Goal: Task Accomplishment & Management: Use online tool/utility

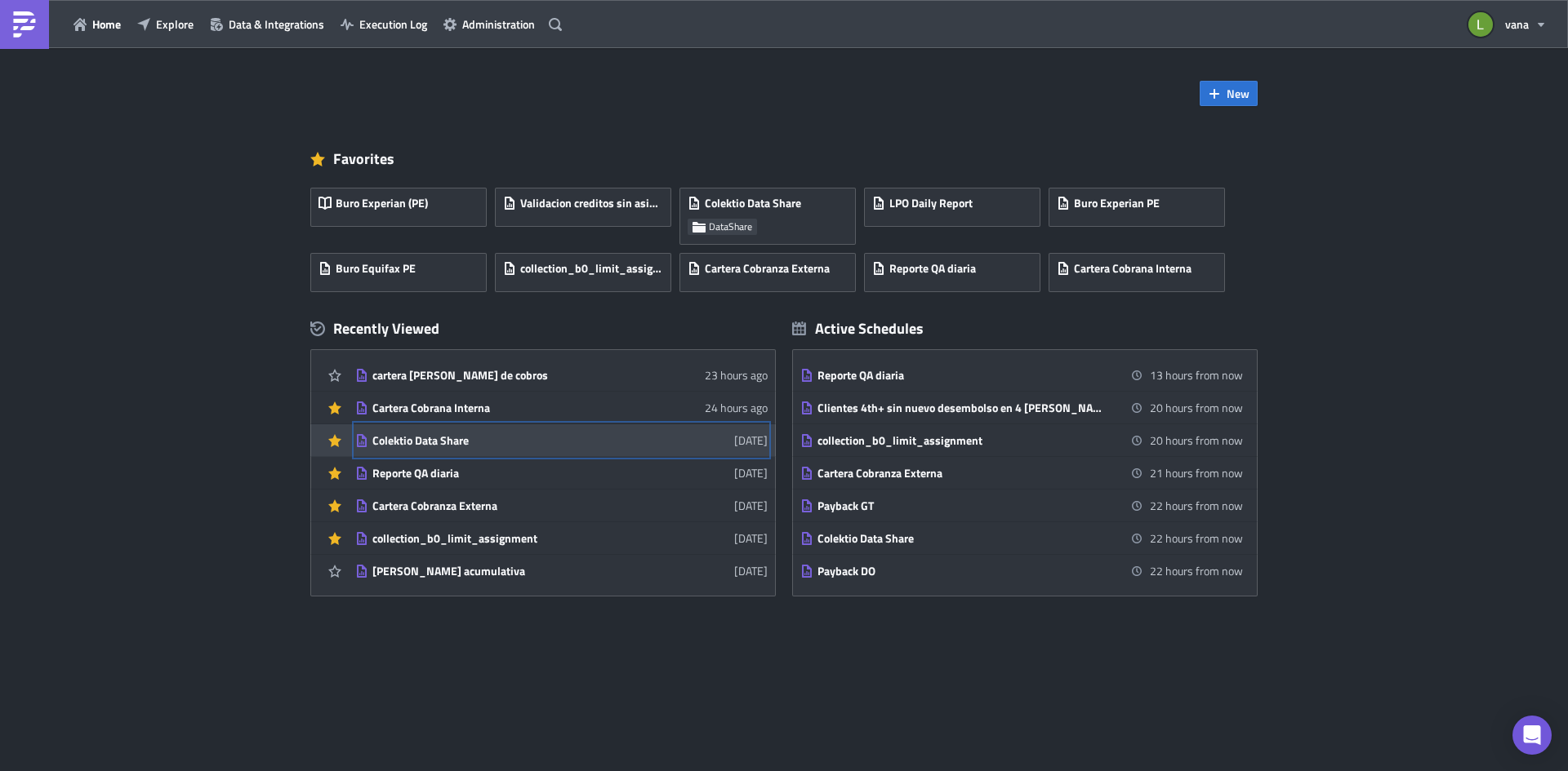
click at [479, 448] on link "Colektio Data Share [DATE]" at bounding box center [562, 440] width 412 height 32
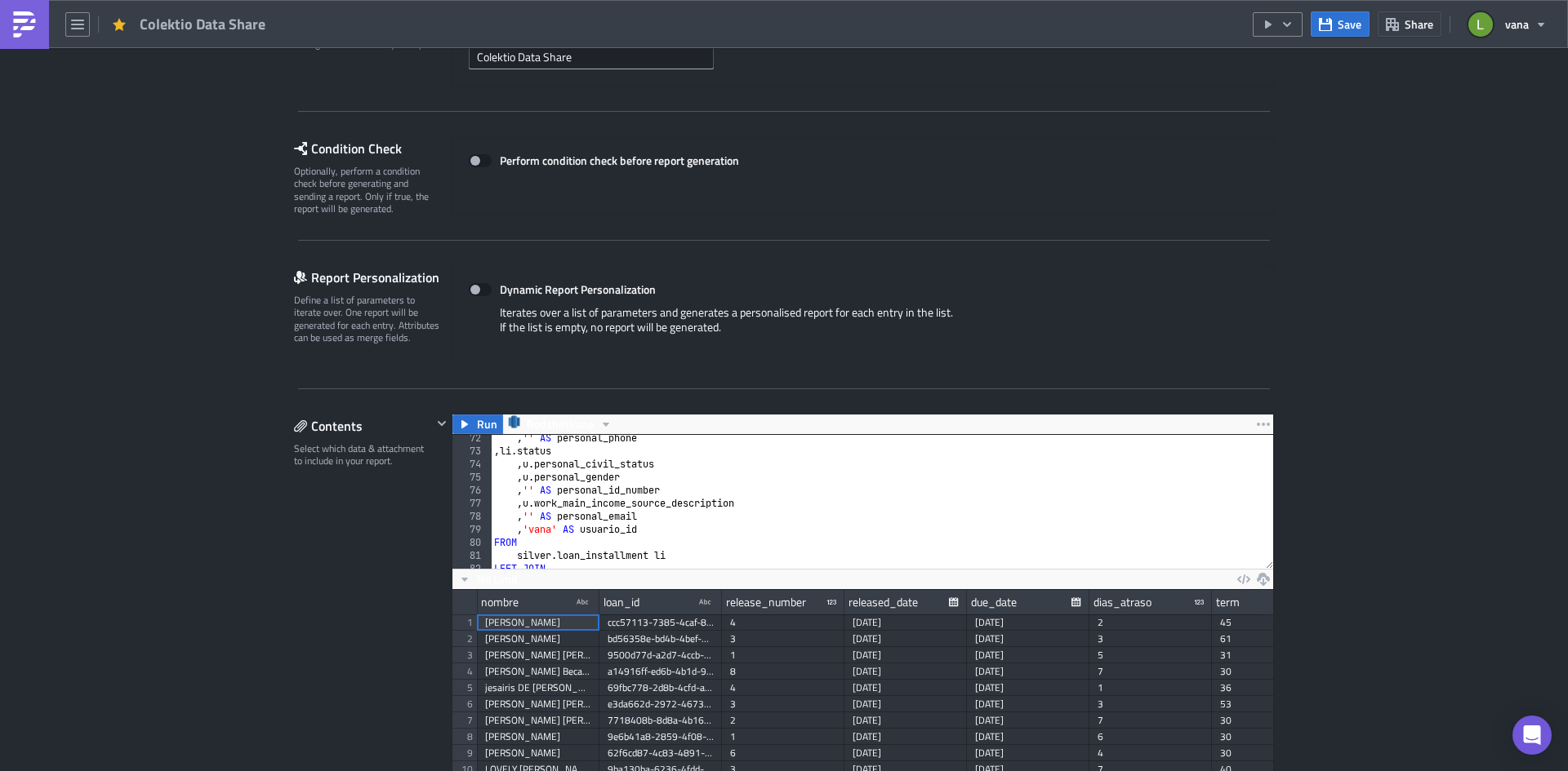
scroll to position [930, 0]
click at [676, 527] on div ", '' AS personal_phone , li . status , u . personal_civil_status , u . personal…" at bounding box center [1513, 506] width 2046 height 148
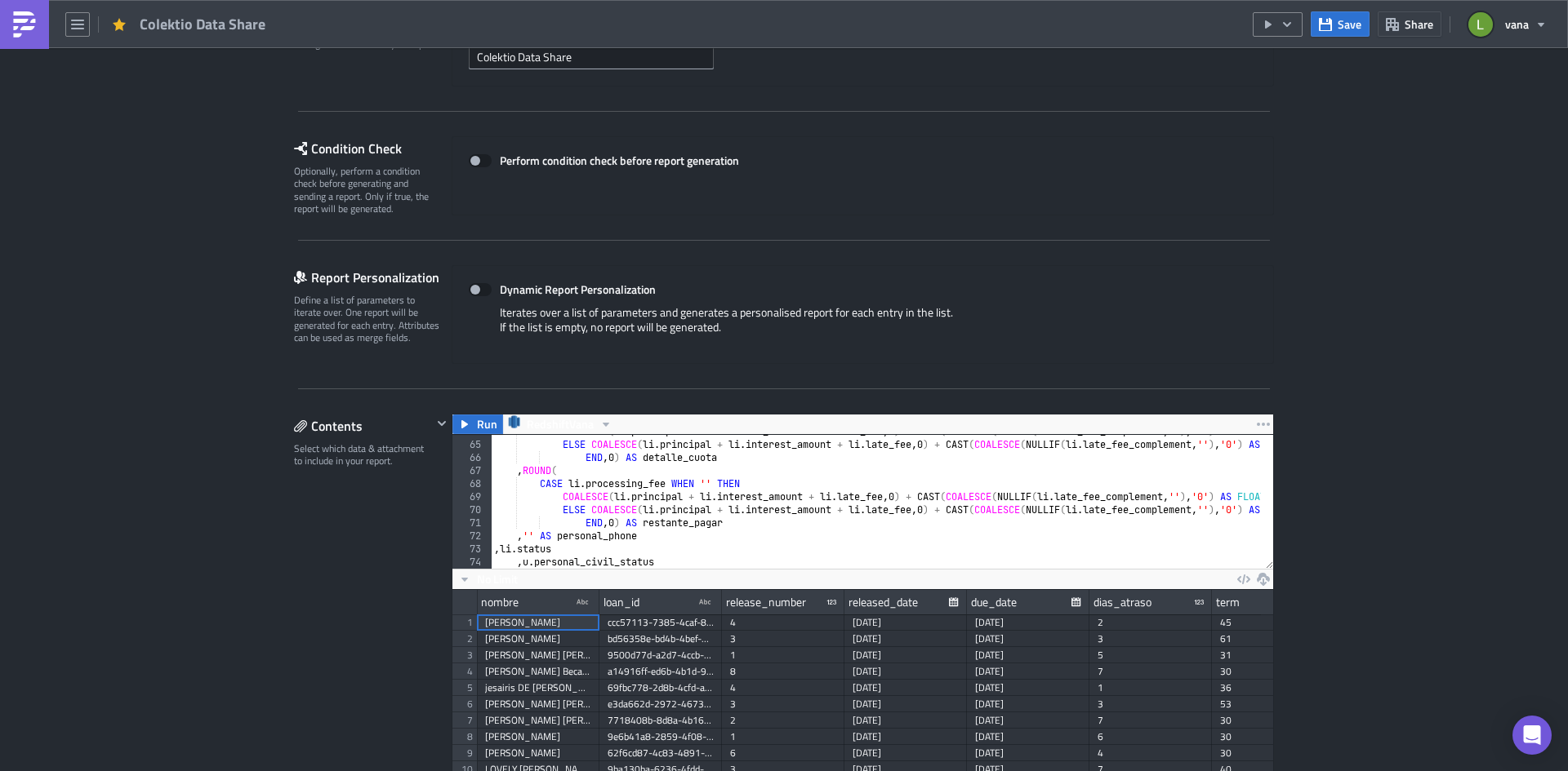
scroll to position [881, 0]
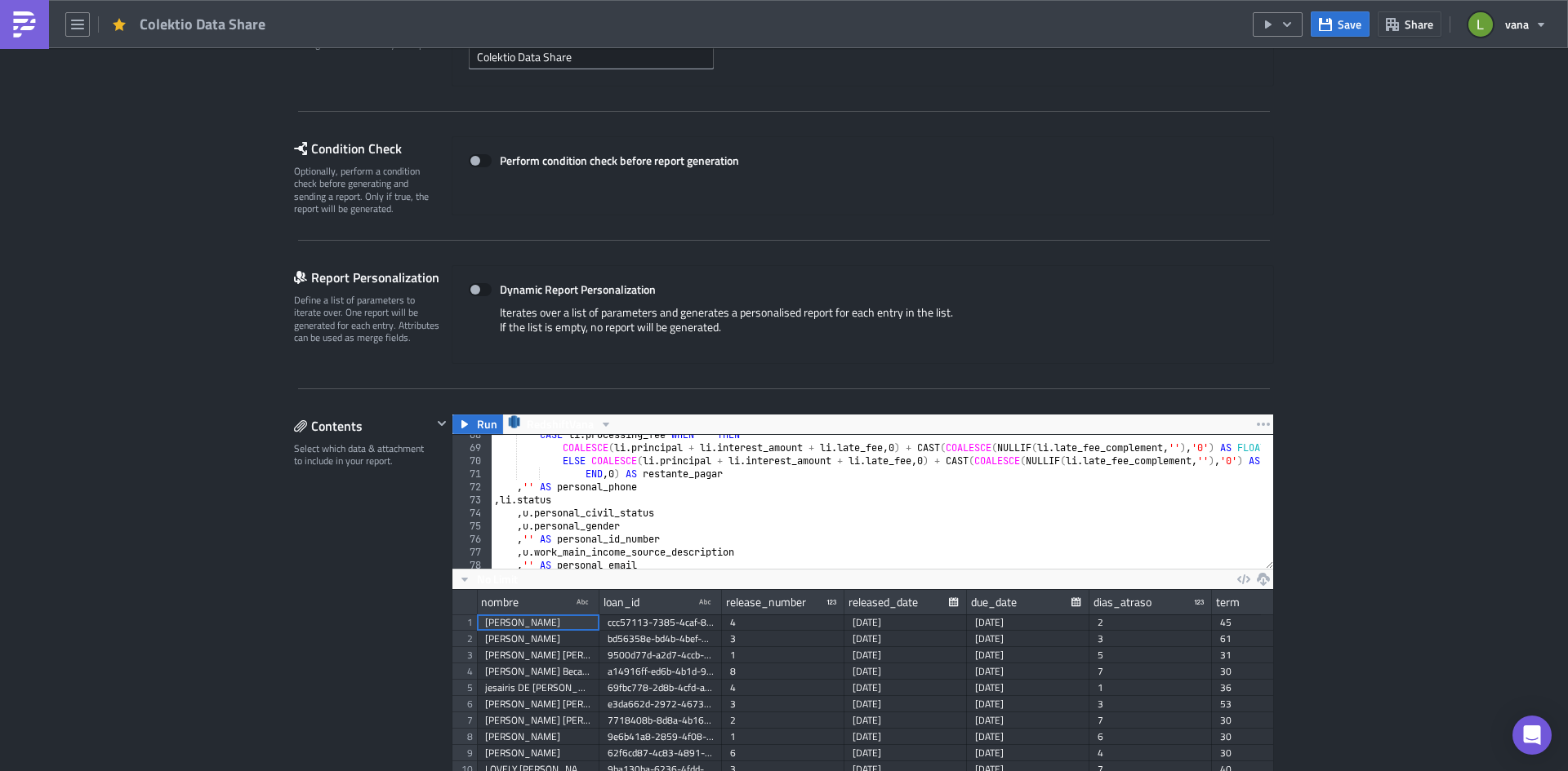
click at [591, 499] on div "CASE li . processing_fee WHEN '' THEN COALESCE ( li . principal + li . interest…" at bounding box center [1513, 502] width 2046 height 148
type textarea ", li.status"
click at [458, 427] on icon "button" at bounding box center [464, 425] width 13 height 13
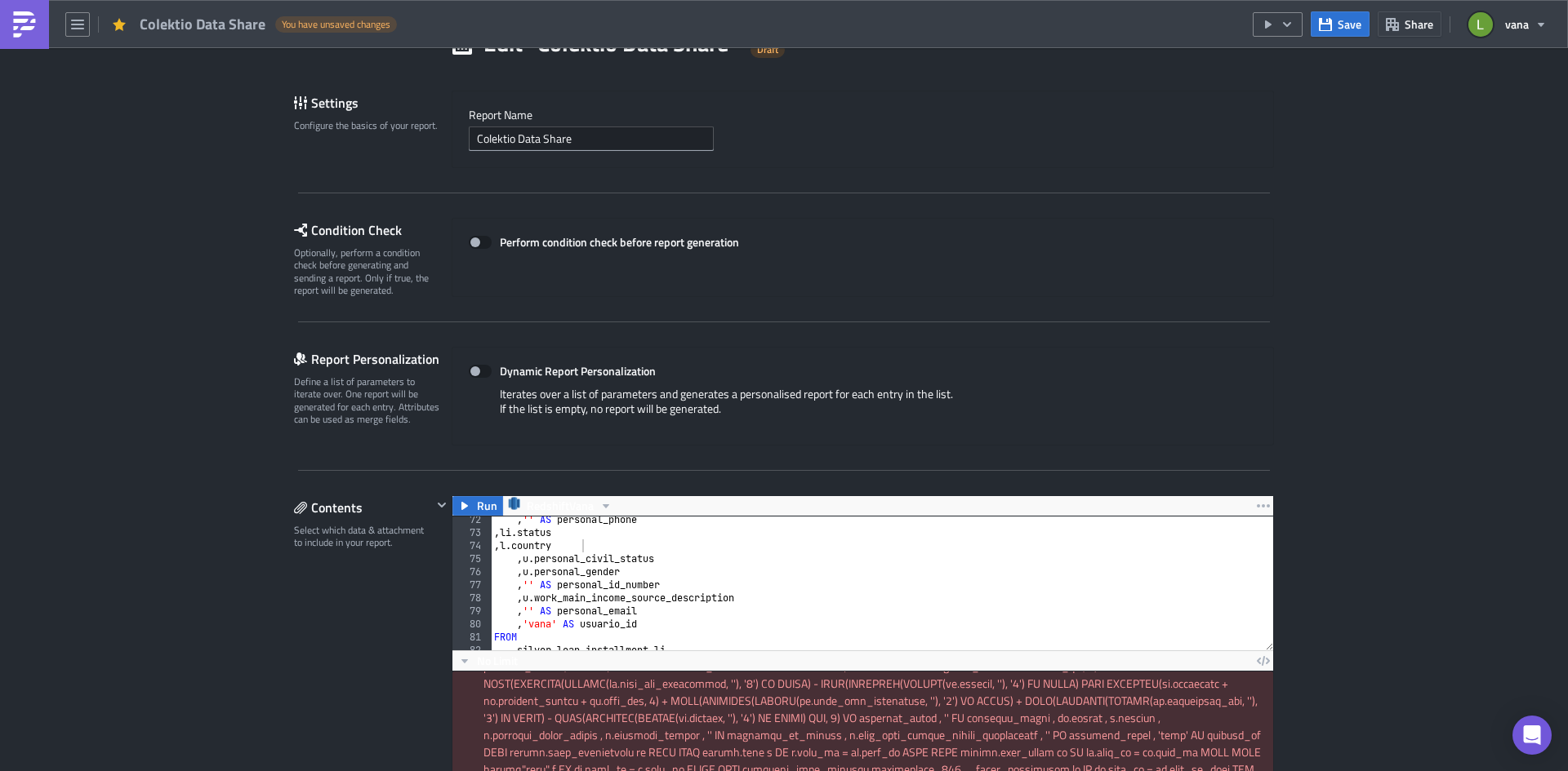
scroll to position [930, 0]
click at [599, 551] on div ", '' AS personal_phone , li . status , l . country , u . personal_civil_status …" at bounding box center [1513, 587] width 2046 height 148
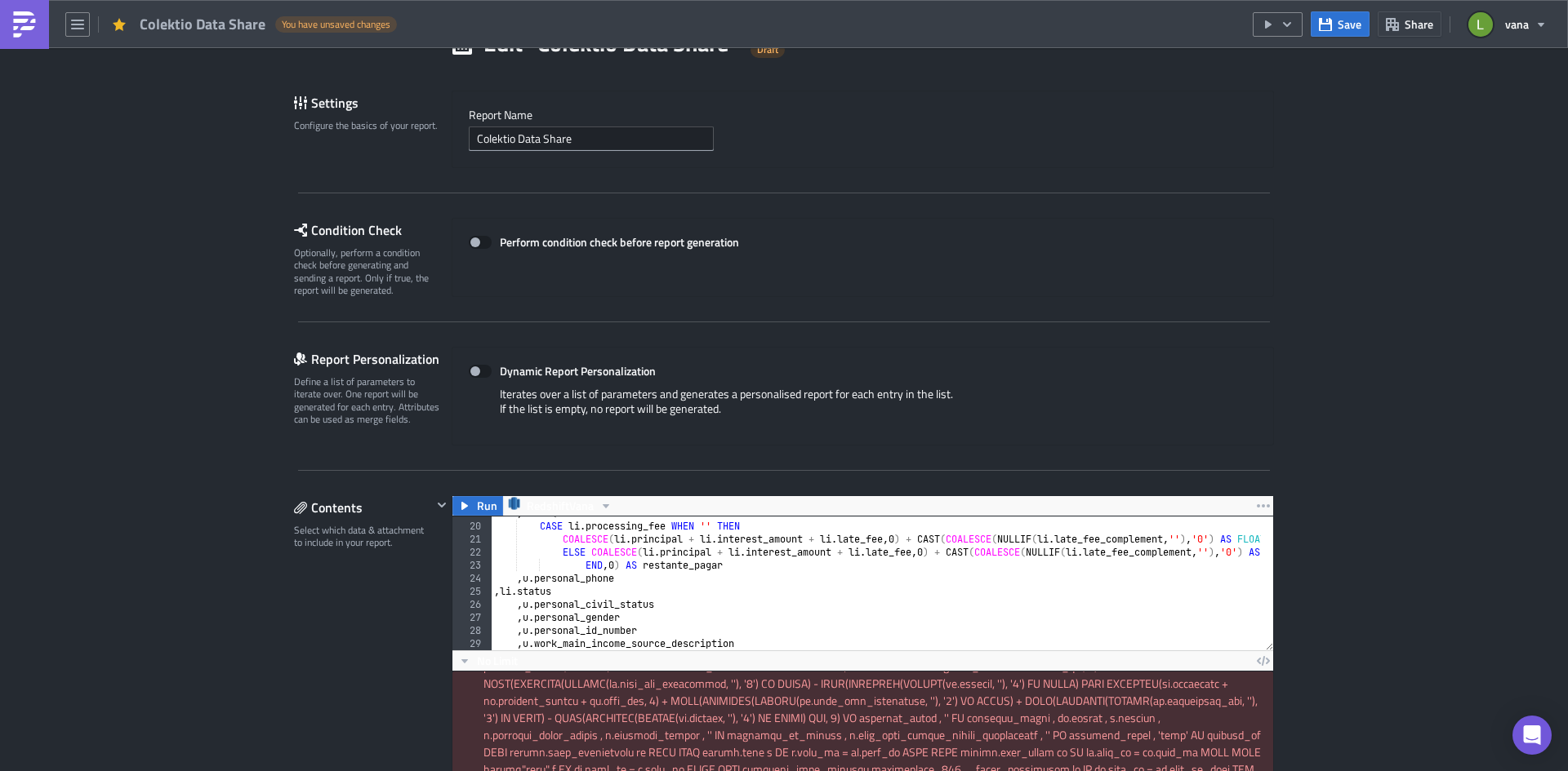
scroll to position [293, 0]
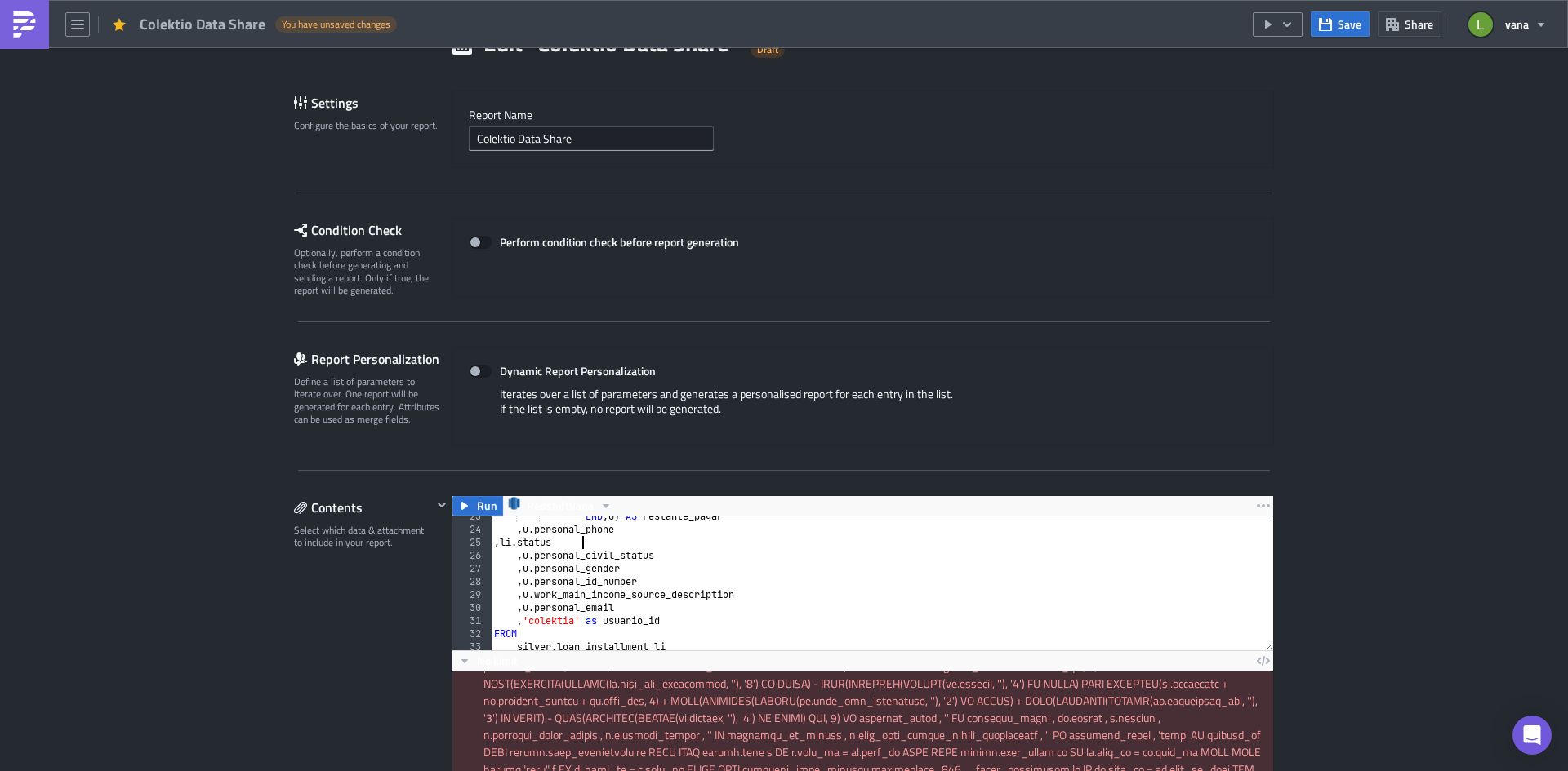
click at [594, 541] on div "END , 0 ) AS restante_pagar , u . personal_phone , li . status , u . personal_c…" at bounding box center [1513, 584] width 2046 height 148
type textarea ", li.status"
paste textarea ", [DOMAIN_NAME]"
type textarea ", [DOMAIN_NAME]"
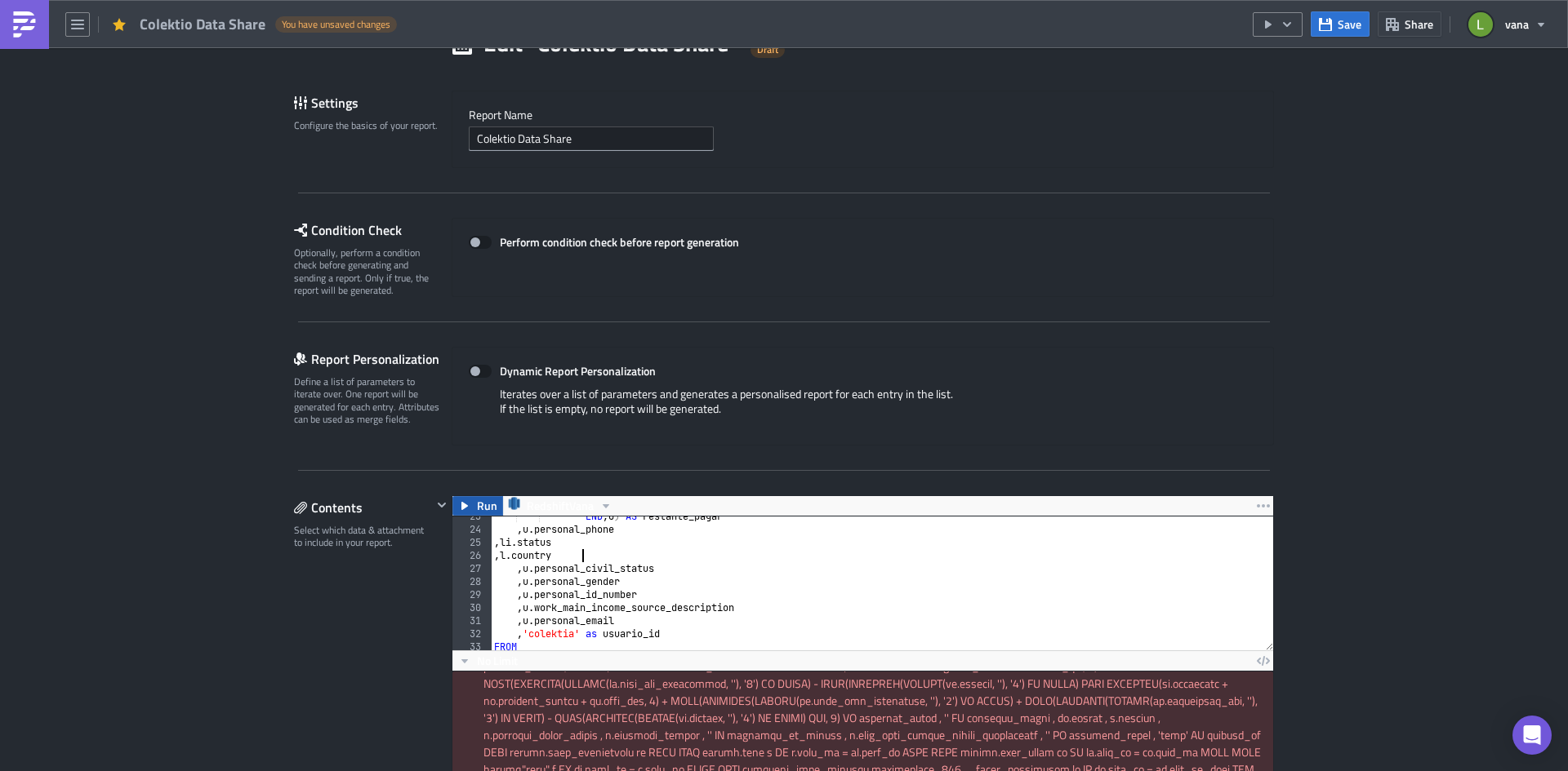
click at [477, 503] on span "Run" at bounding box center [487, 506] width 20 height 19
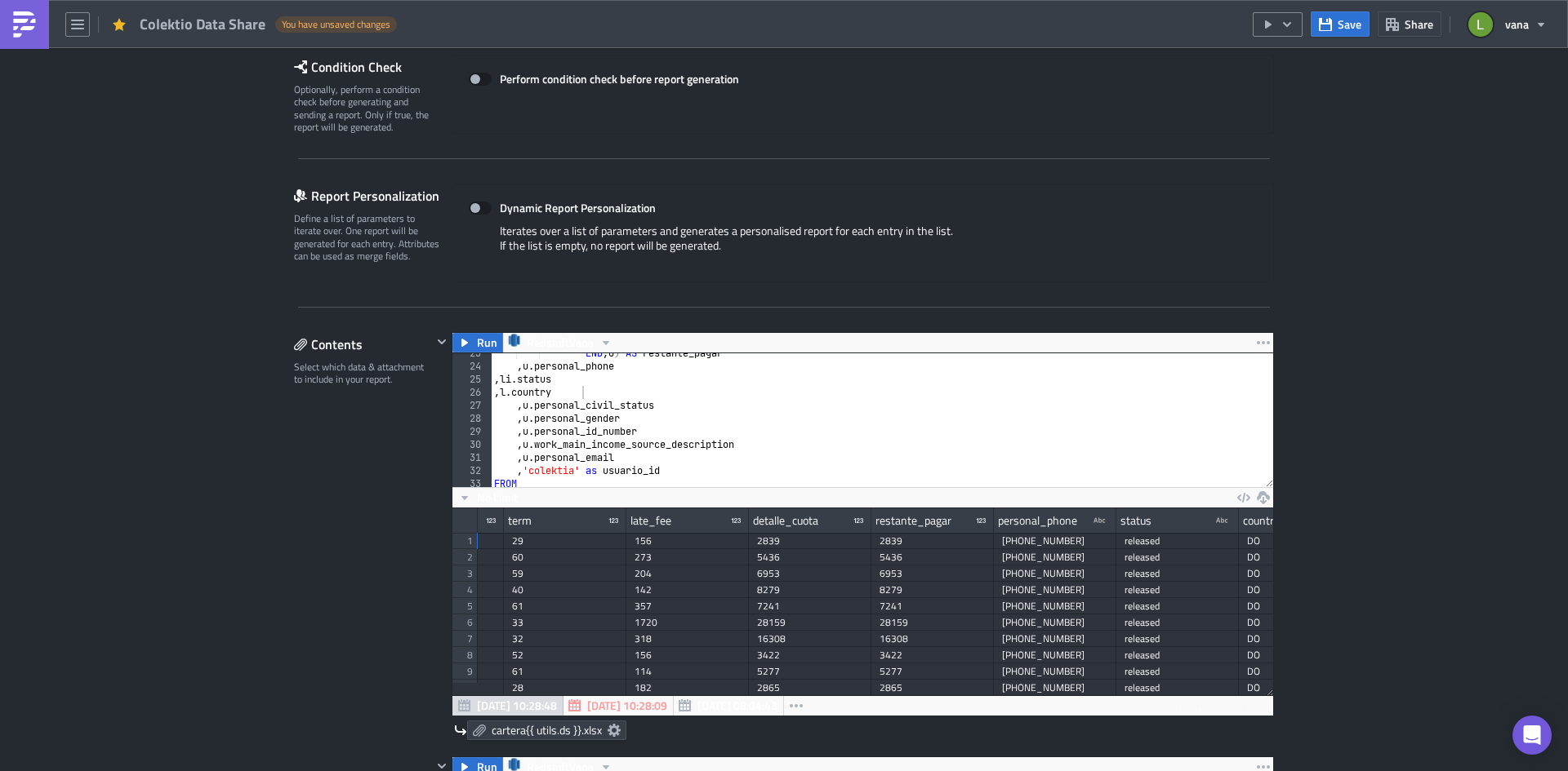
scroll to position [0, 0]
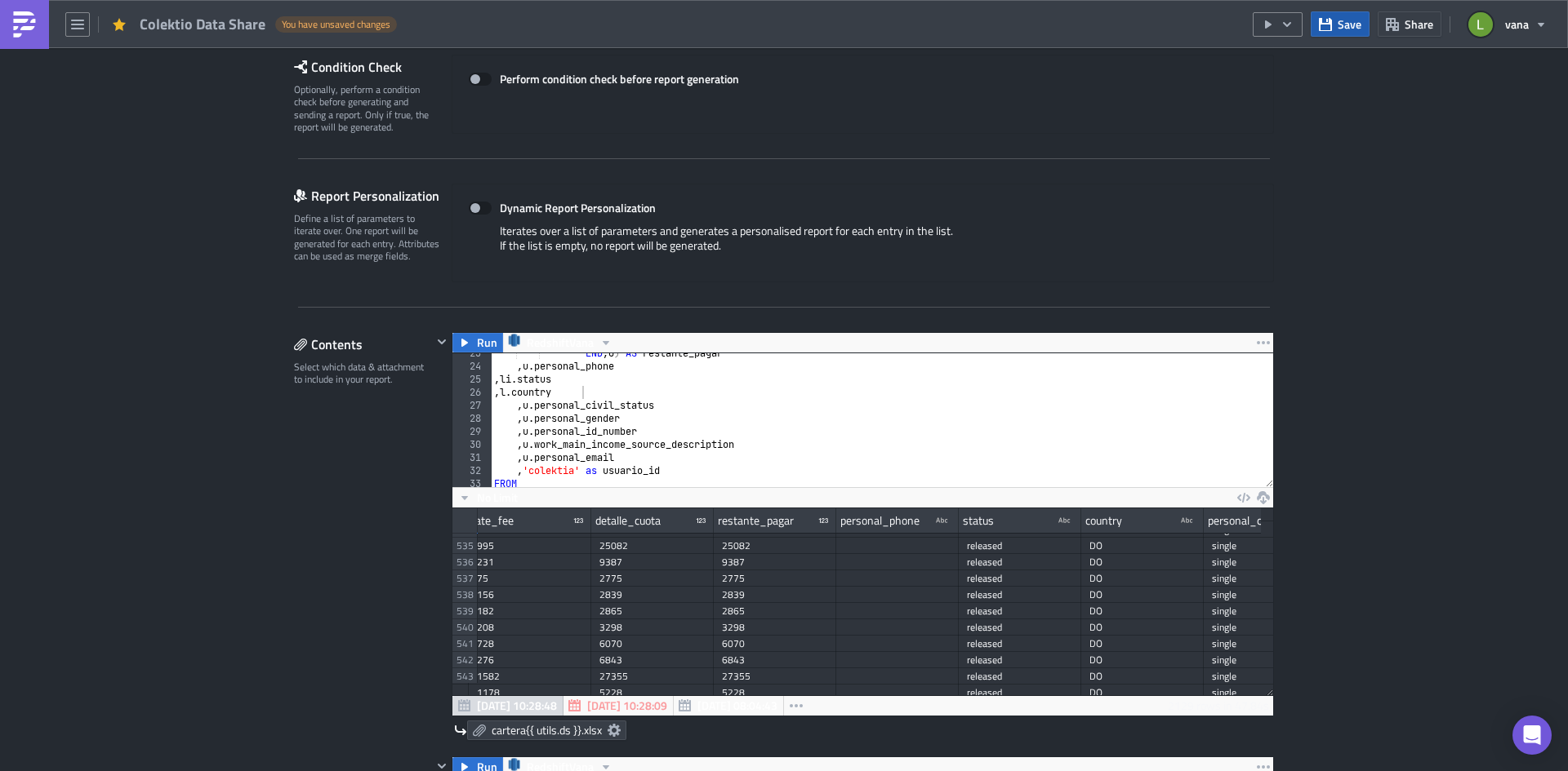
click at [1336, 30] on button "Save" at bounding box center [1339, 25] width 58 height 26
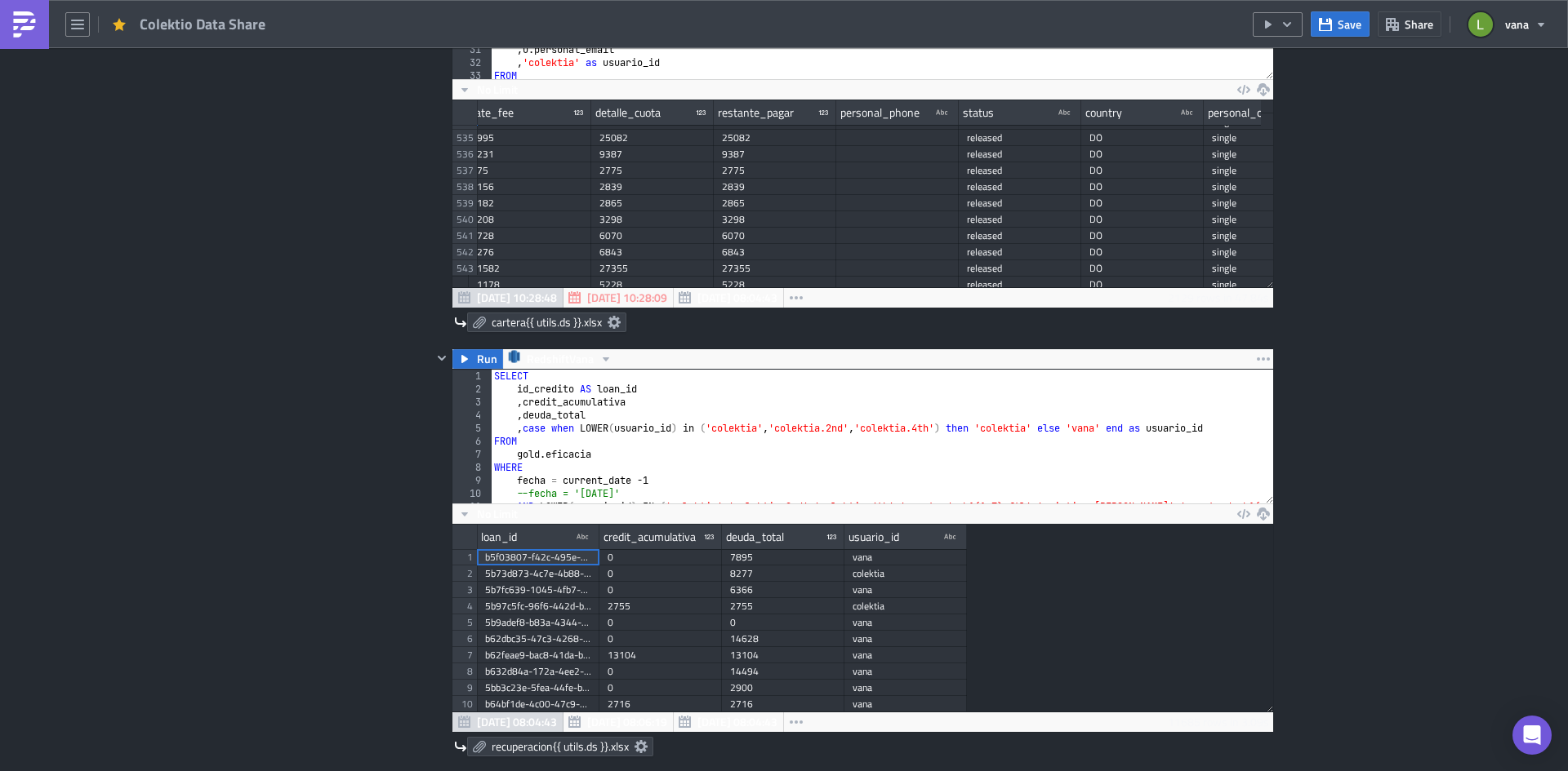
click at [599, 417] on div "SELECT id_credito AS loan_id , credit_acumulativa , deuda_total , case when LOW…" at bounding box center [1284, 444] width 1588 height 148
click at [614, 451] on div "SELECT id_credito AS loan_id , credit_acumulativa , deuda_total , case when LOW…" at bounding box center [1284, 444] width 1588 height 148
type textarea "gold.eficacia e"
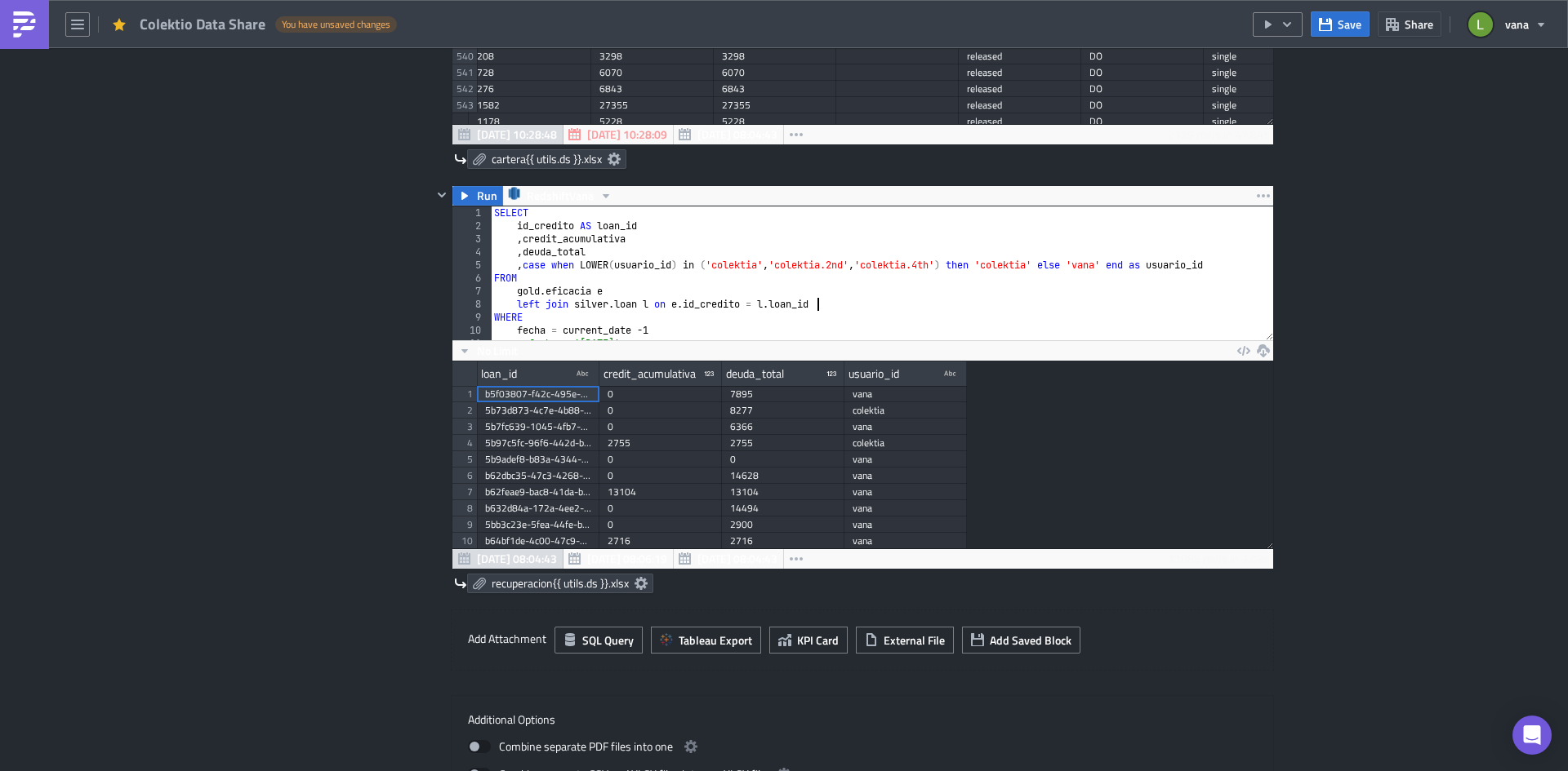
scroll to position [735, 0]
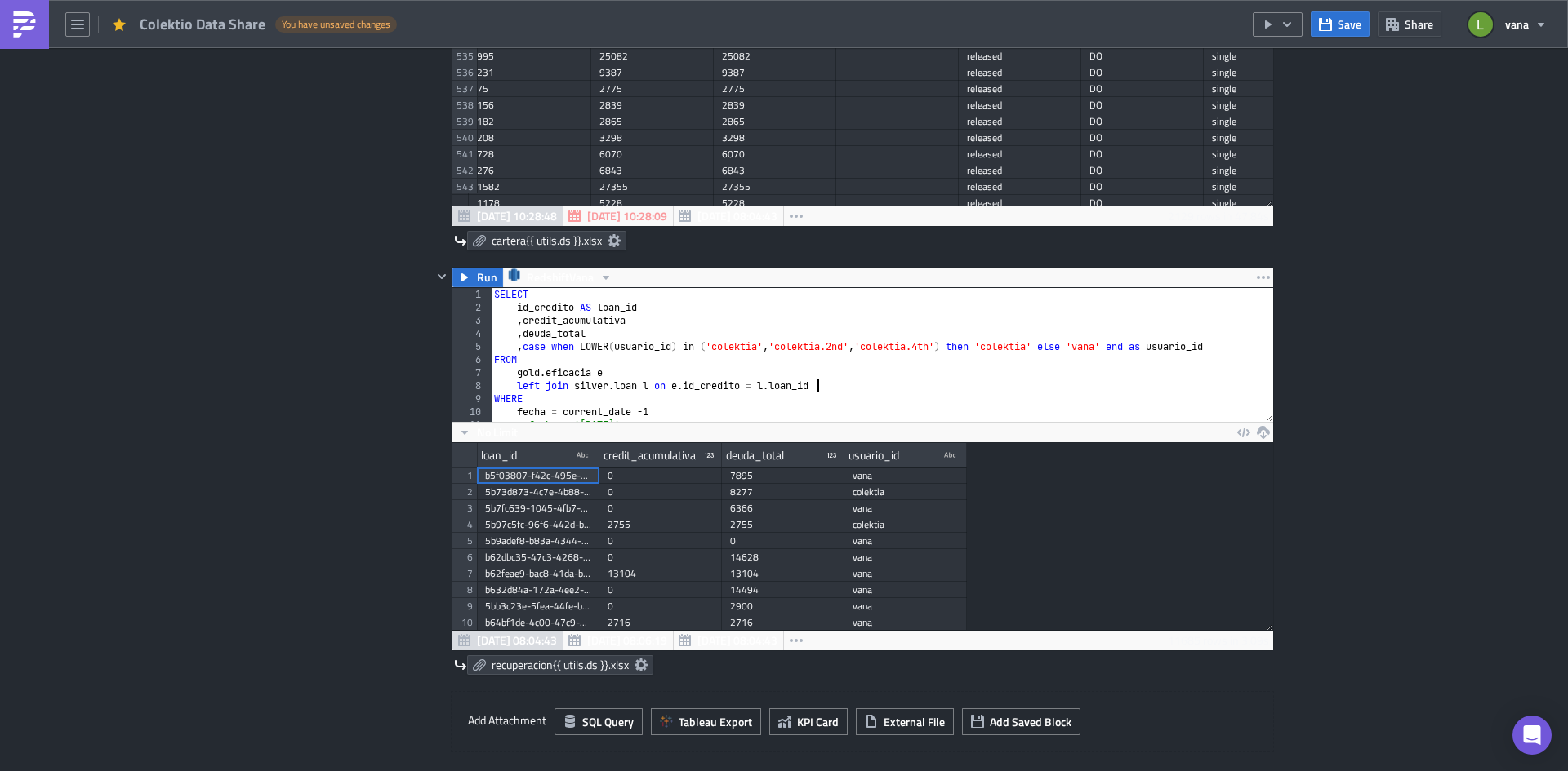
click at [512, 305] on div "SELECT id_credito AS loan_id , credit_acumulativa , deuda_total , case when LOW…" at bounding box center [1284, 362] width 1588 height 148
paste textarea "e."
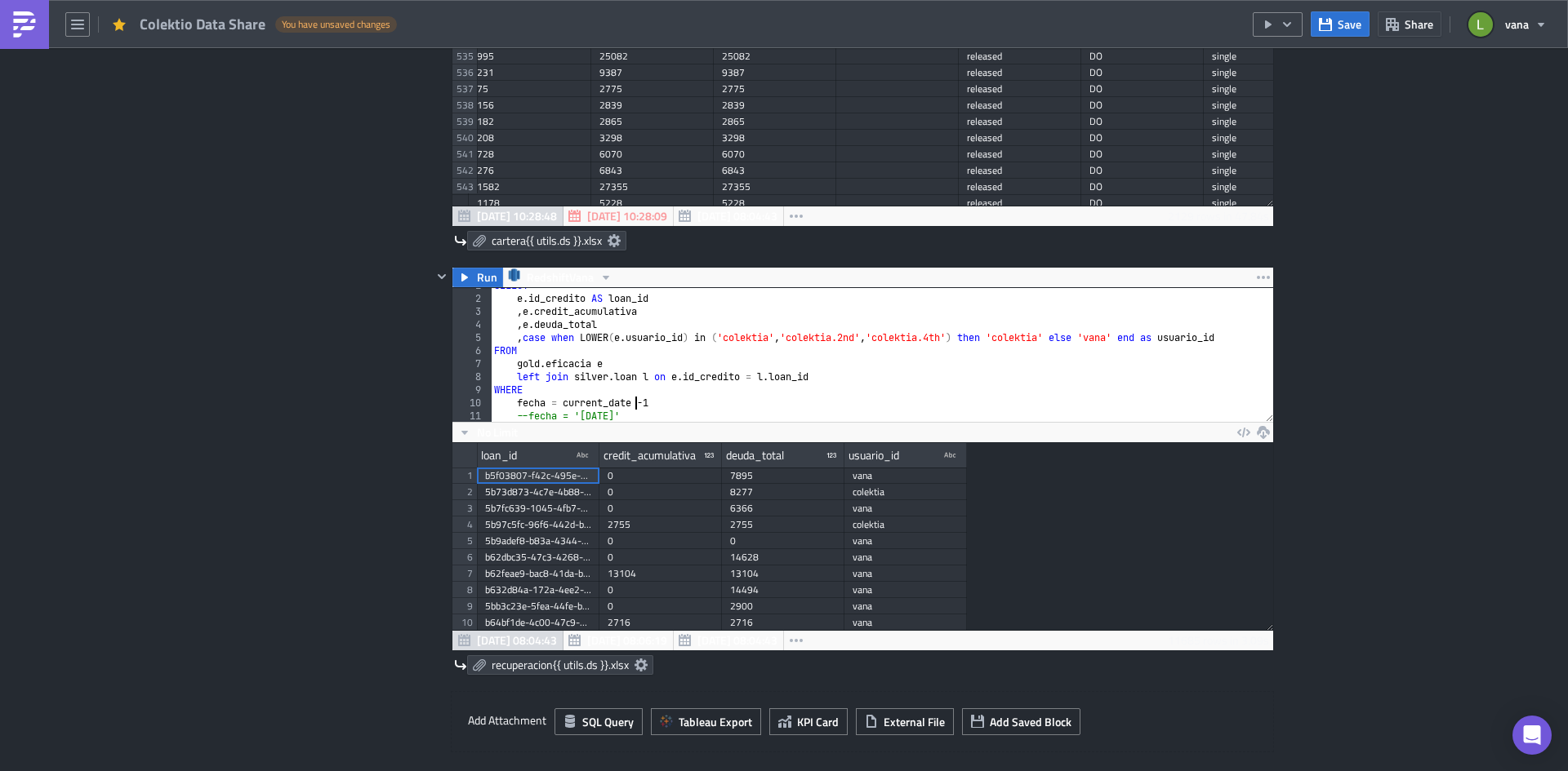
scroll to position [22, 0]
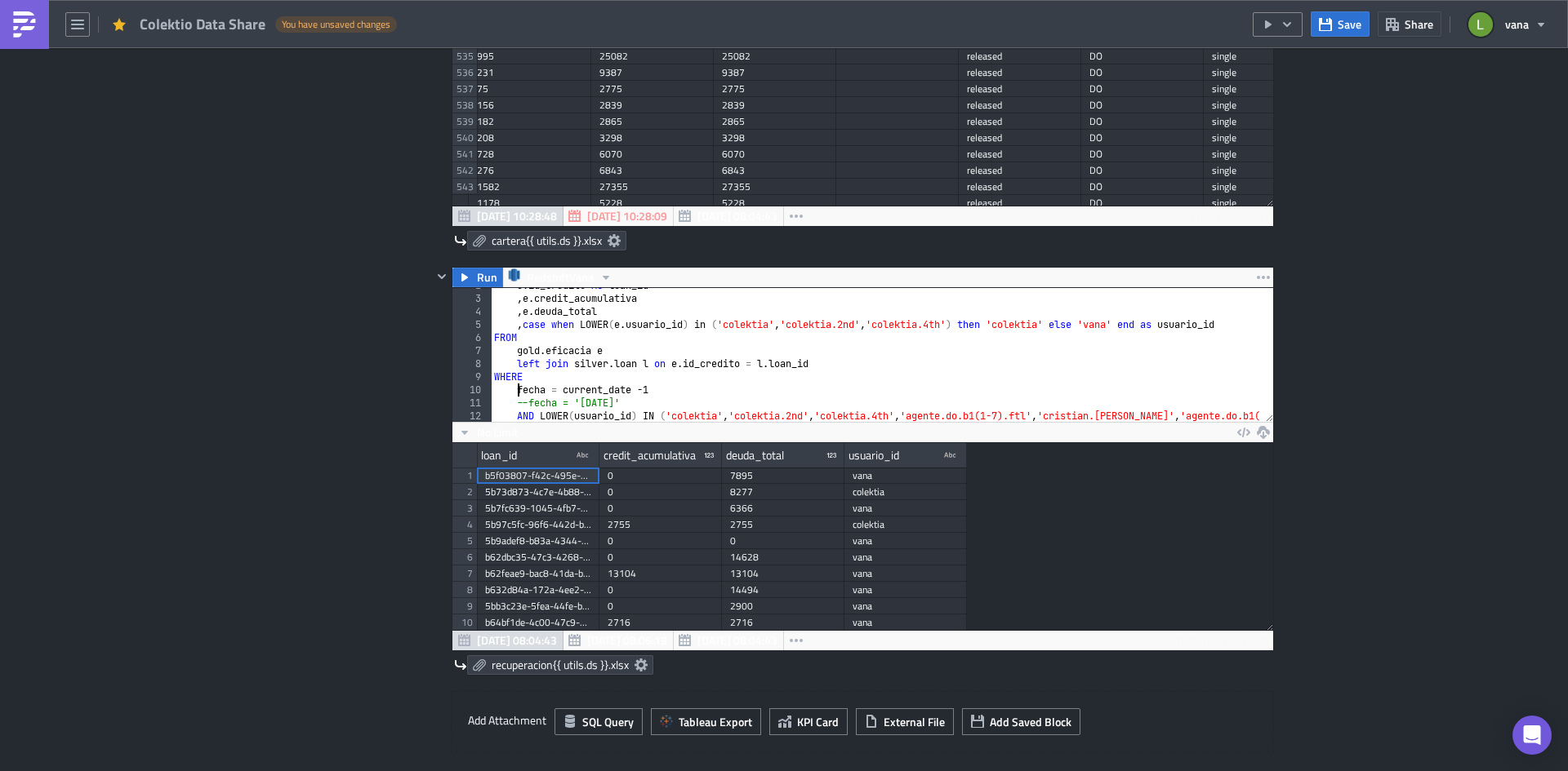
paste textarea "e."
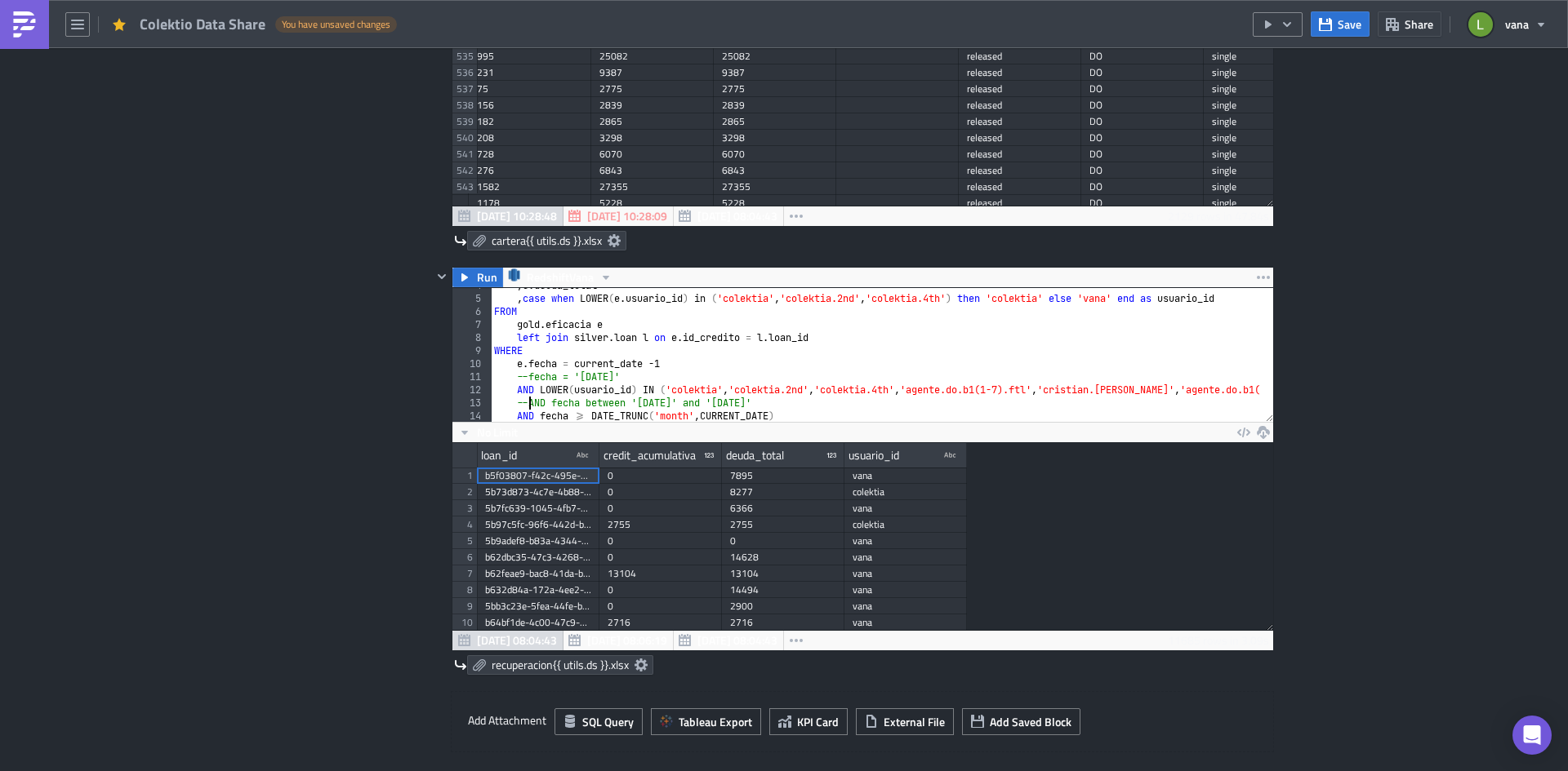
scroll to position [48, 0]
paste textarea "e."
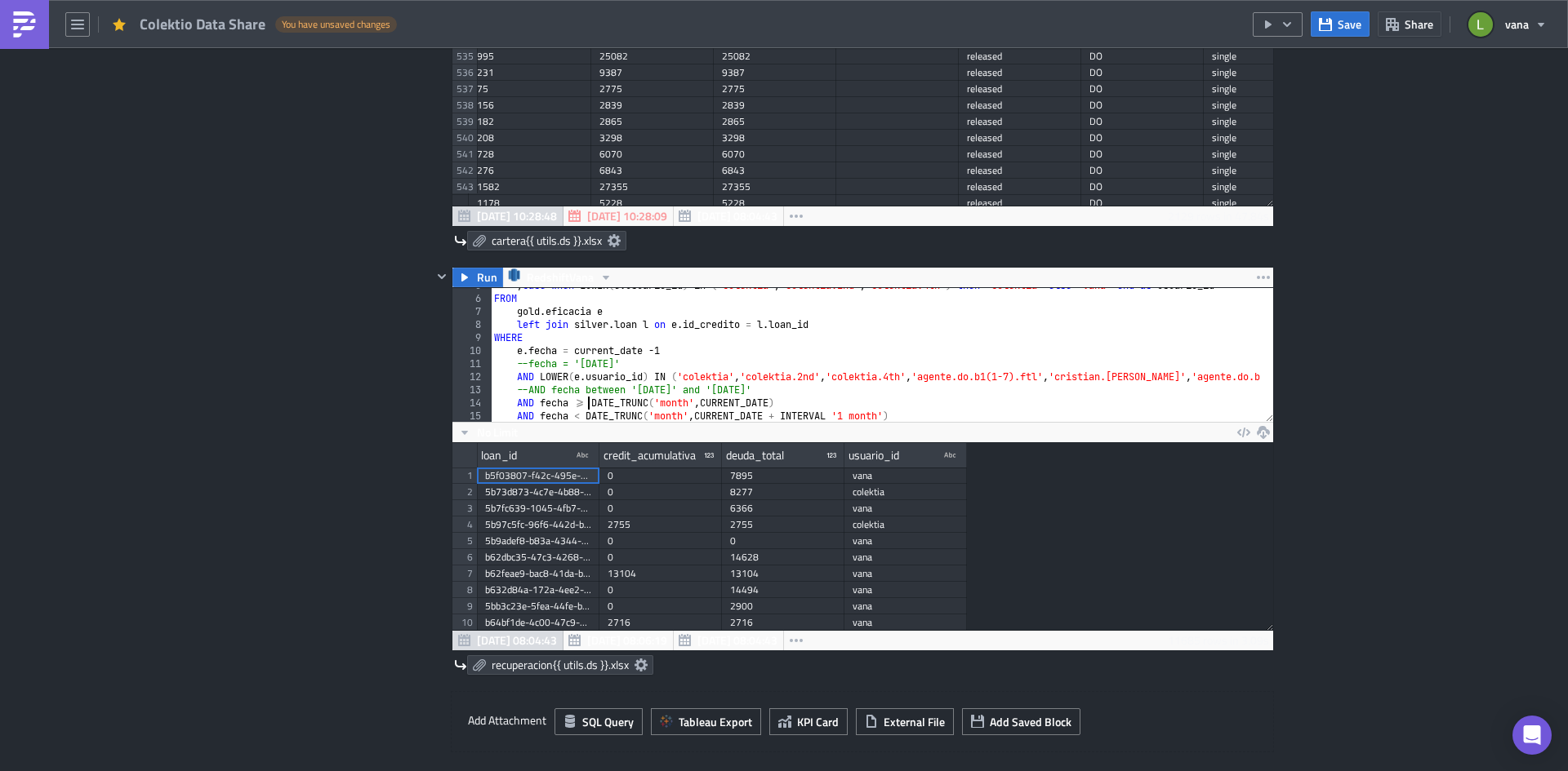
scroll to position [75, 0]
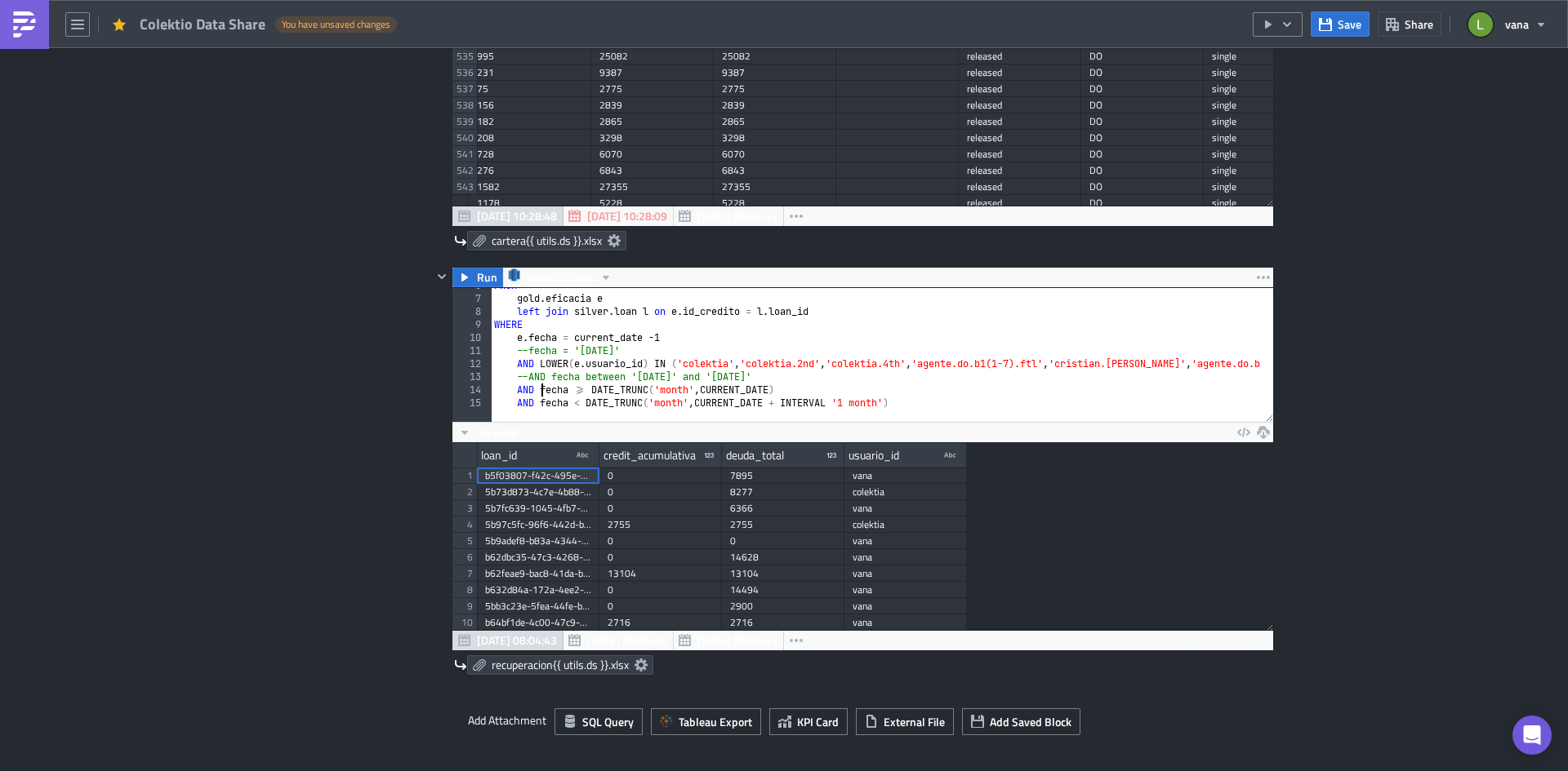
paste textarea "e."
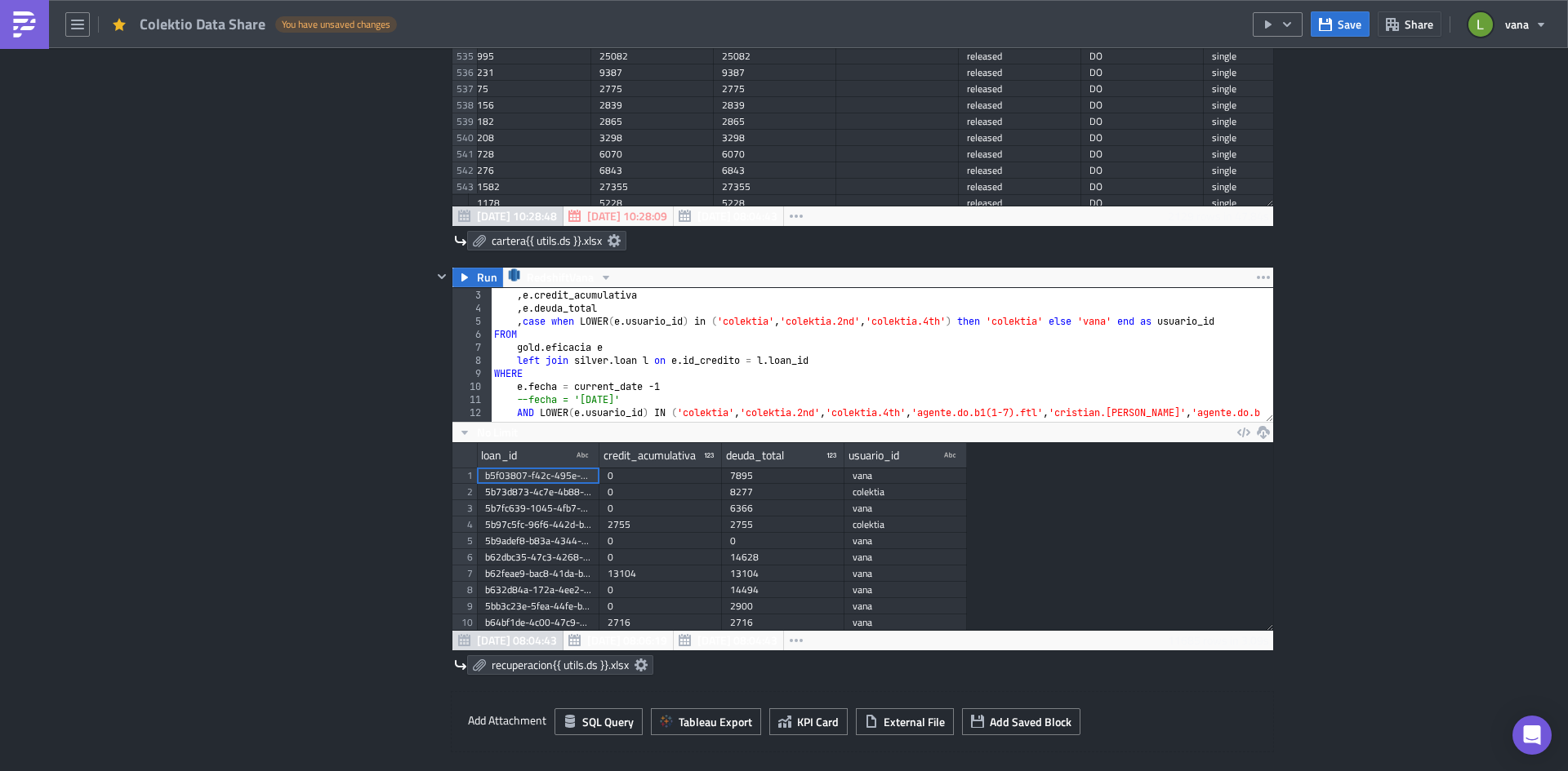
scroll to position [0, 0]
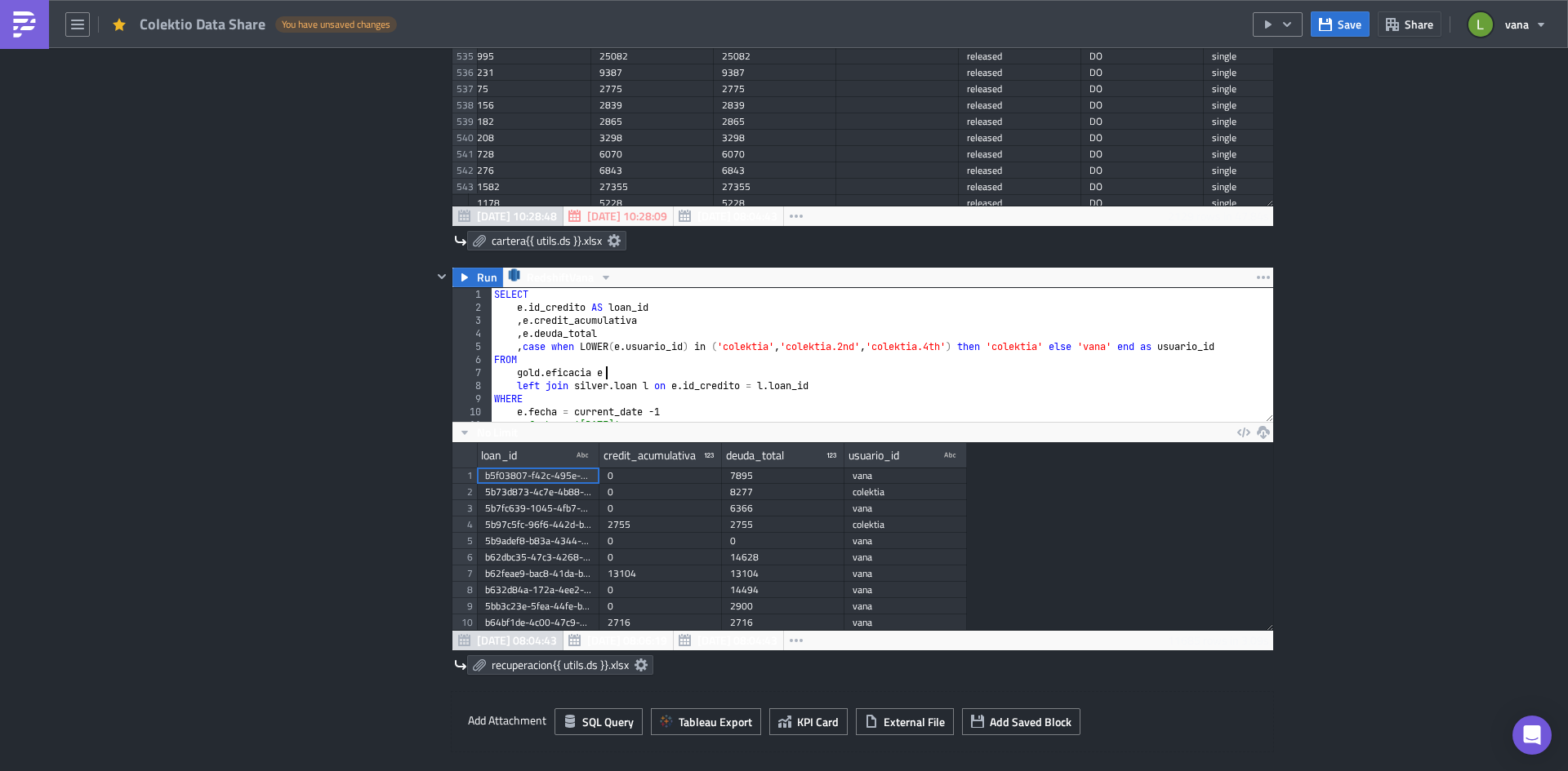
click at [703, 370] on div "SELECT e . id_credito AS loan_id , e . credit_acumulativa , e . deuda_total , c…" at bounding box center [1290, 362] width 1600 height 148
click at [634, 331] on div "SELECT e . id_credito AS loan_id , e . credit_acumulativa , e . deuda_total , c…" at bounding box center [1290, 362] width 1600 height 148
type textarea ", e.deuda_total"
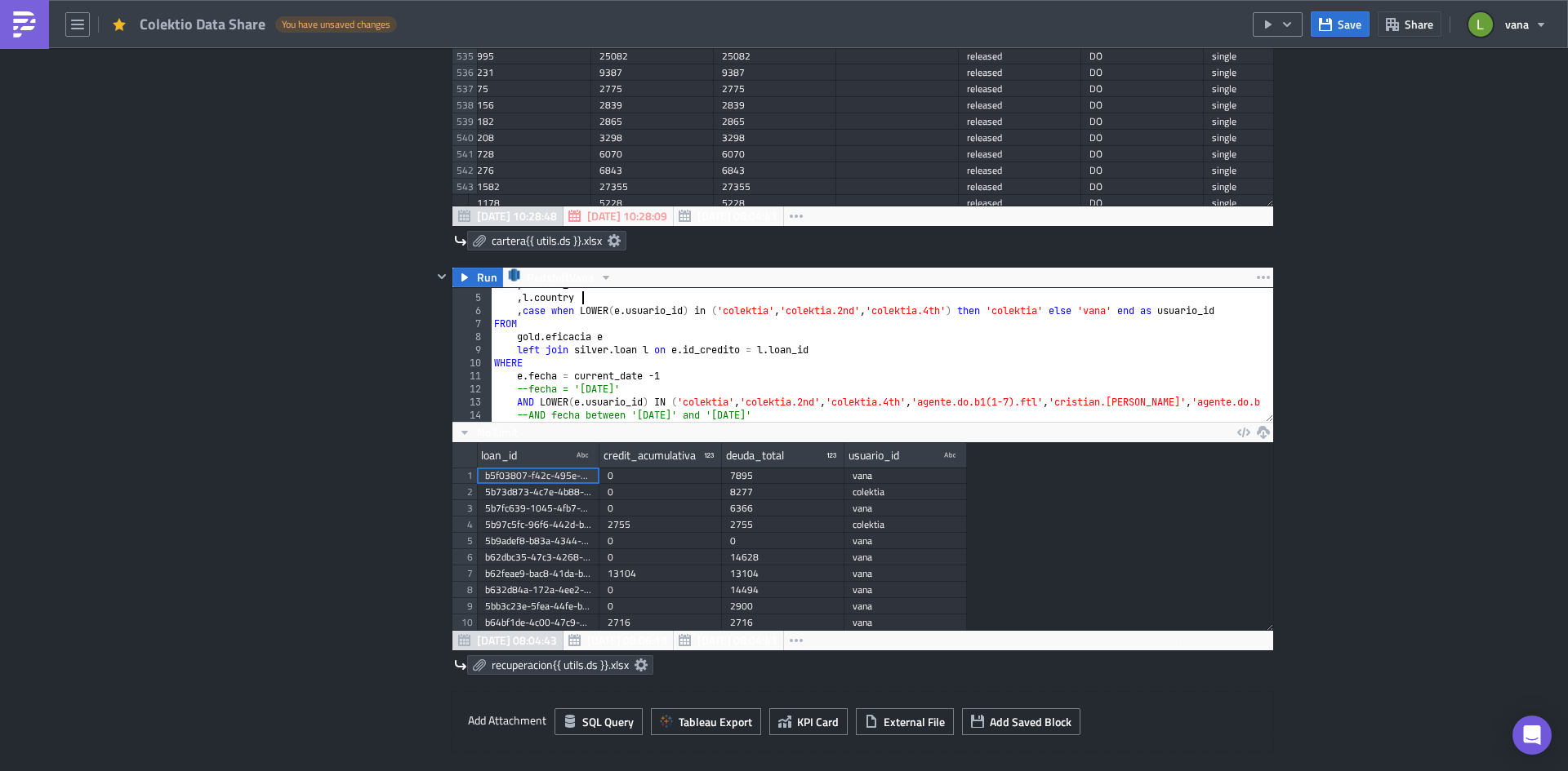
scroll to position [49, 0]
type textarea ", [DOMAIN_NAME]"
click at [484, 282] on span "Run" at bounding box center [487, 277] width 20 height 19
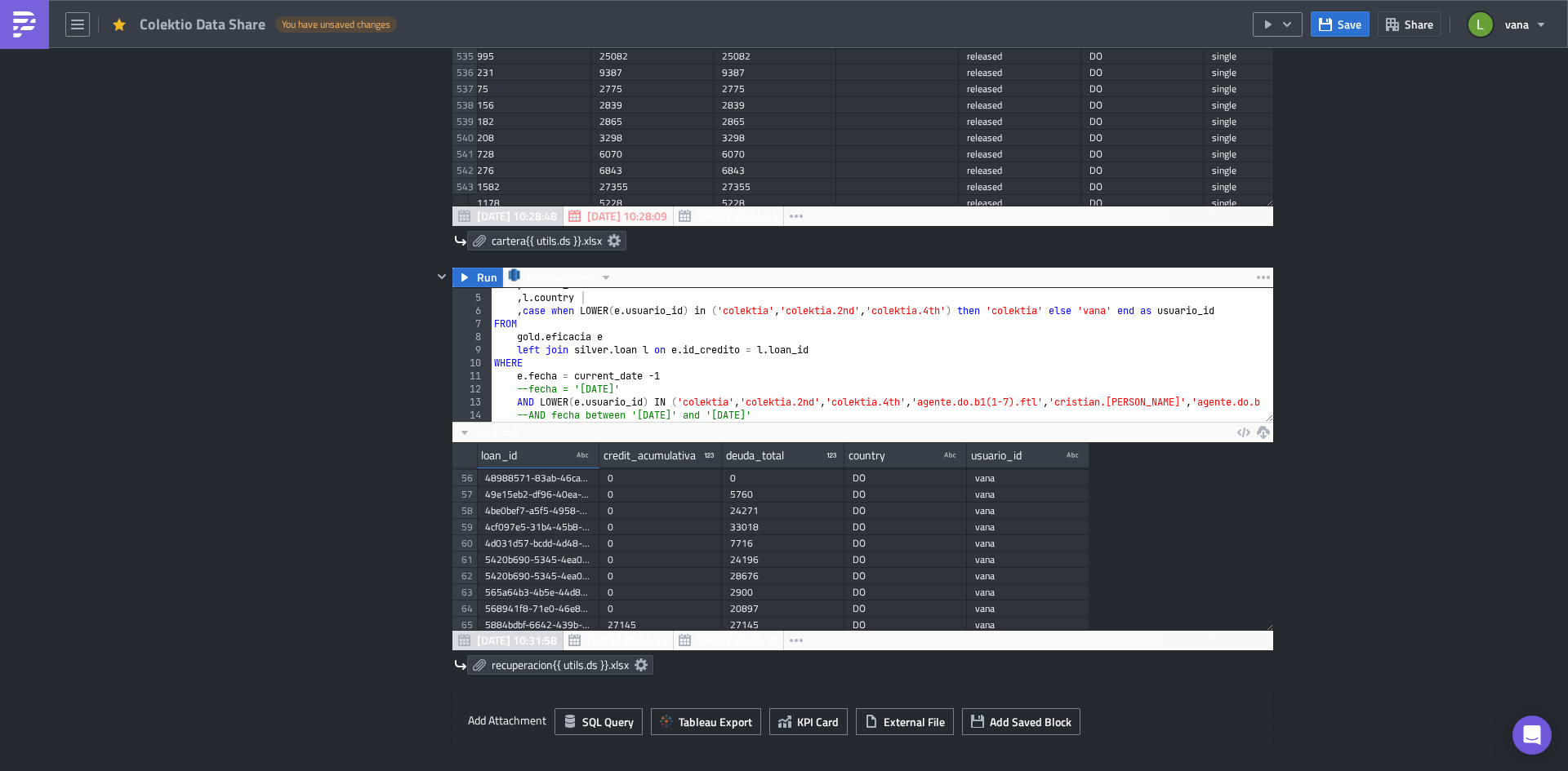
scroll to position [1064, 0]
click at [1352, 29] on span "Save" at bounding box center [1349, 24] width 24 height 17
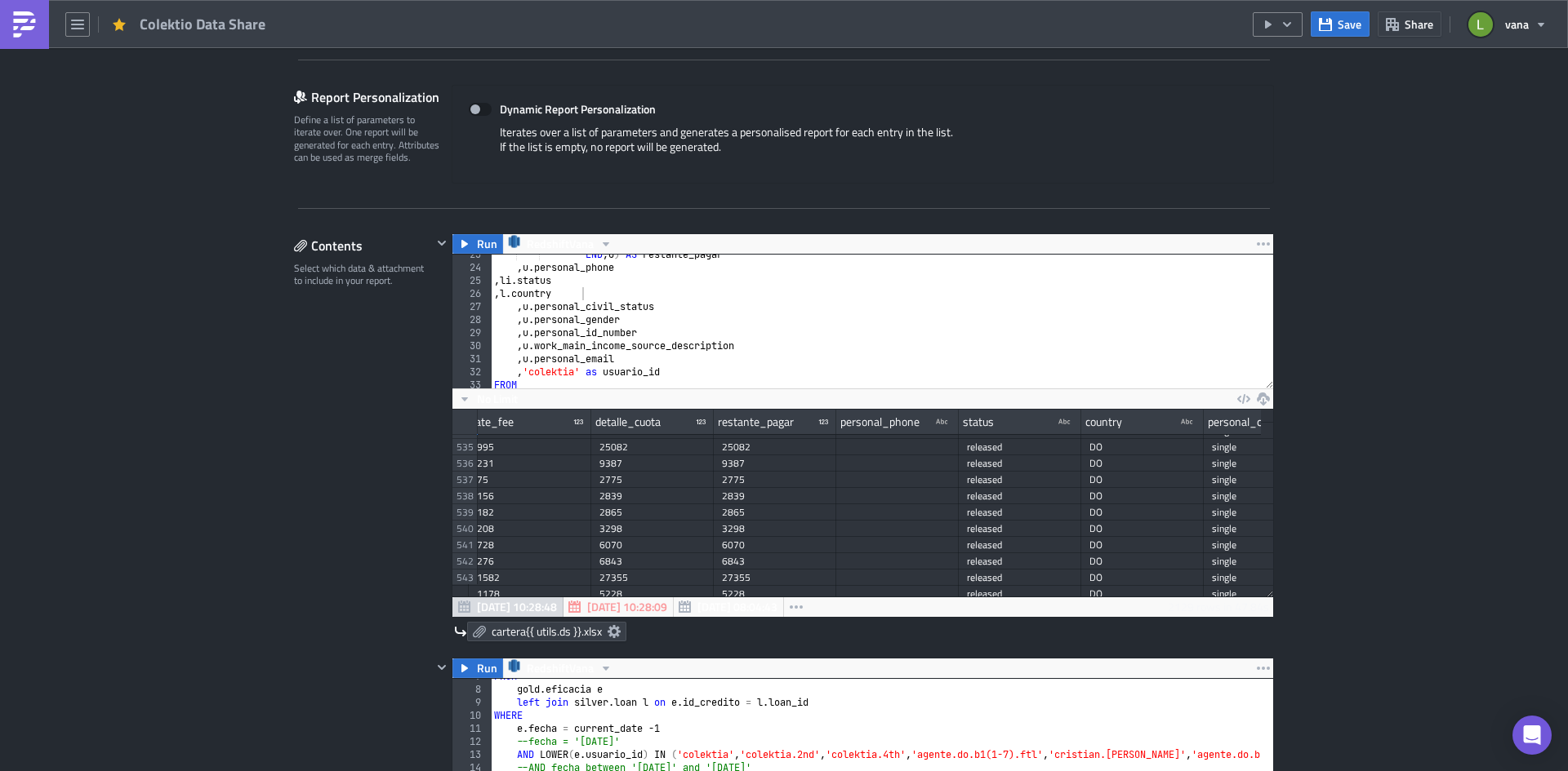
scroll to position [326, 0]
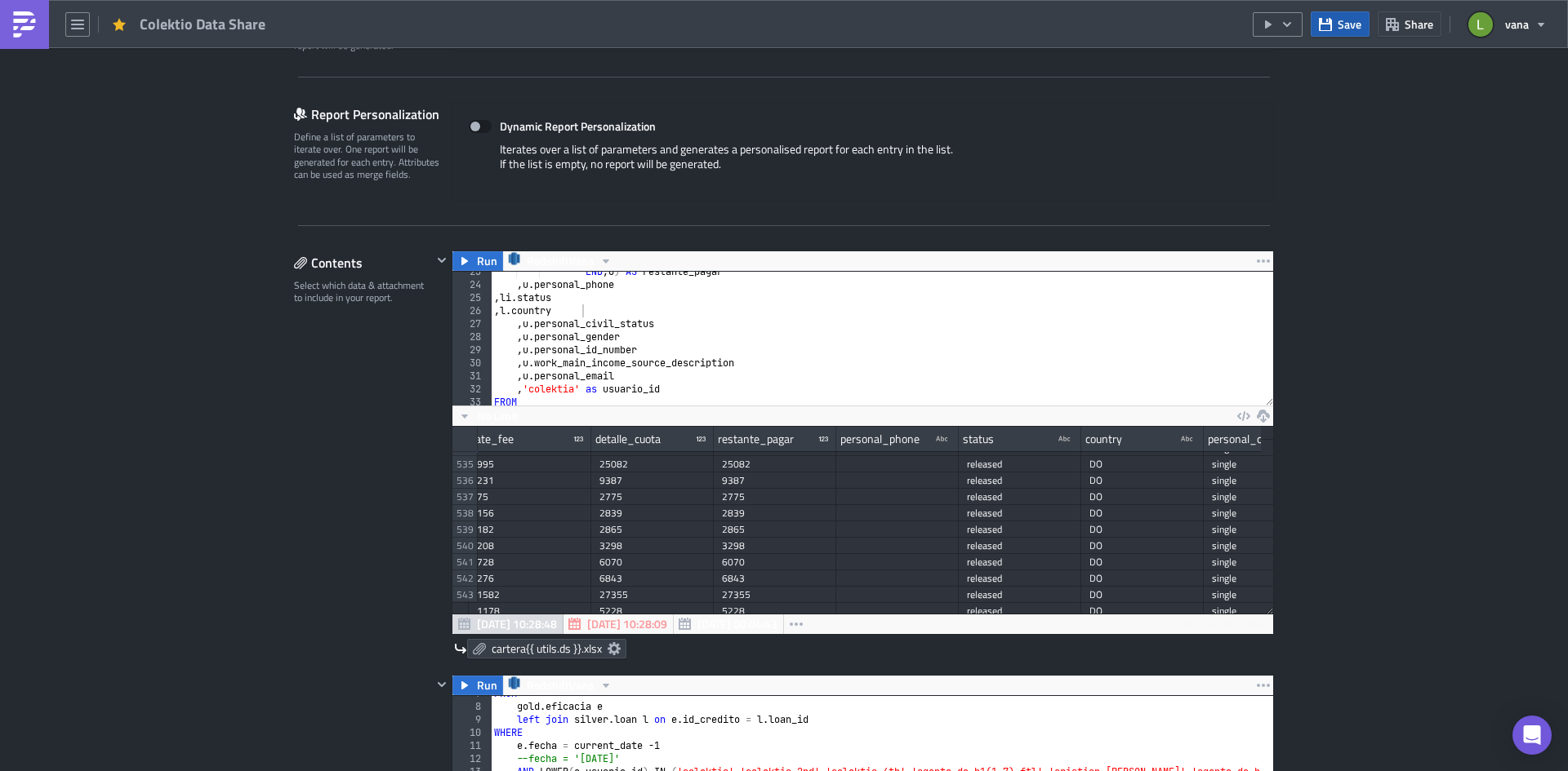
click at [1339, 32] on span "Save" at bounding box center [1349, 24] width 24 height 17
click at [1295, 32] on button "button" at bounding box center [1277, 24] width 50 height 25
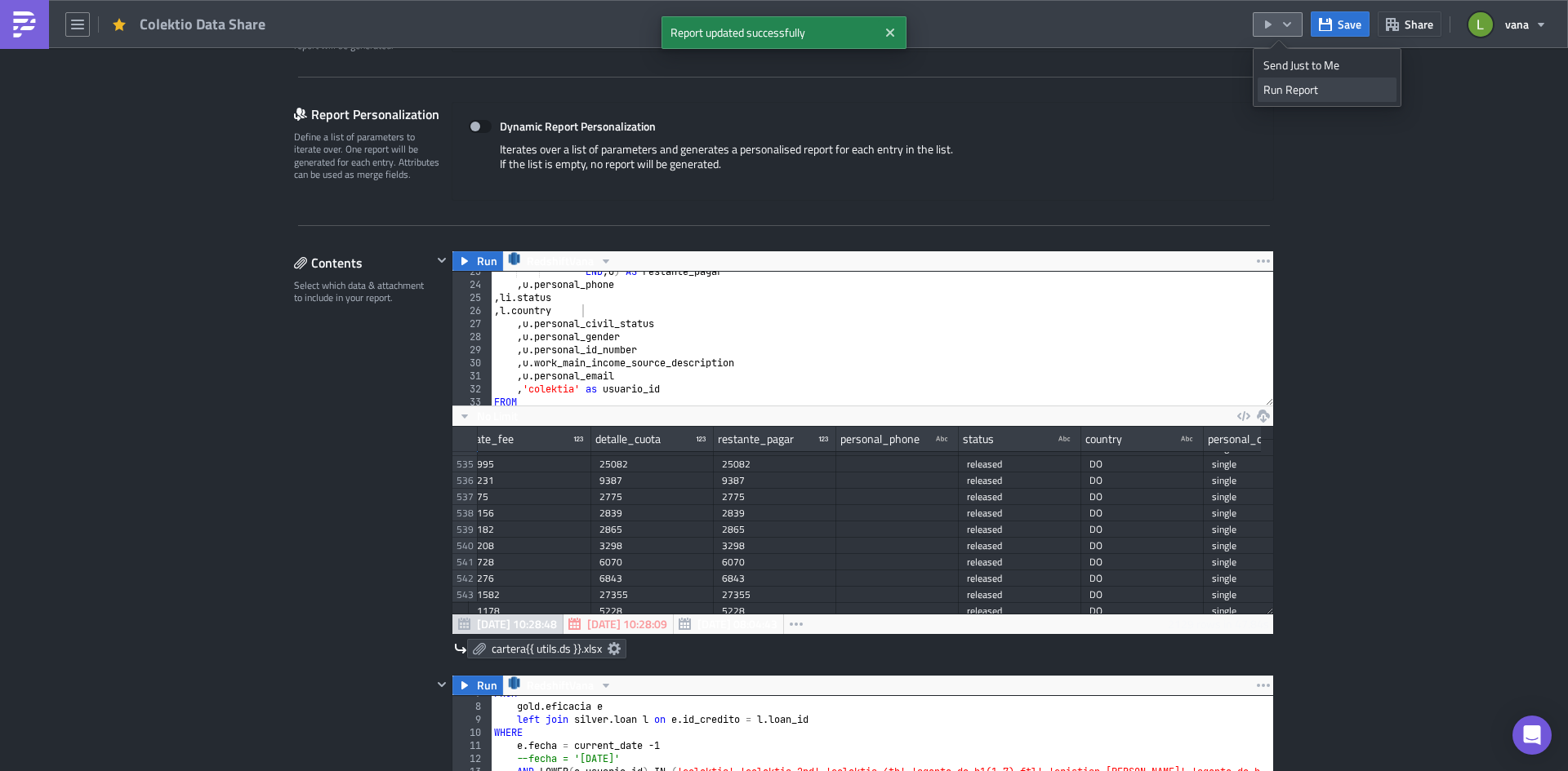
click at [1290, 90] on div "Run Report" at bounding box center [1327, 90] width 128 height 16
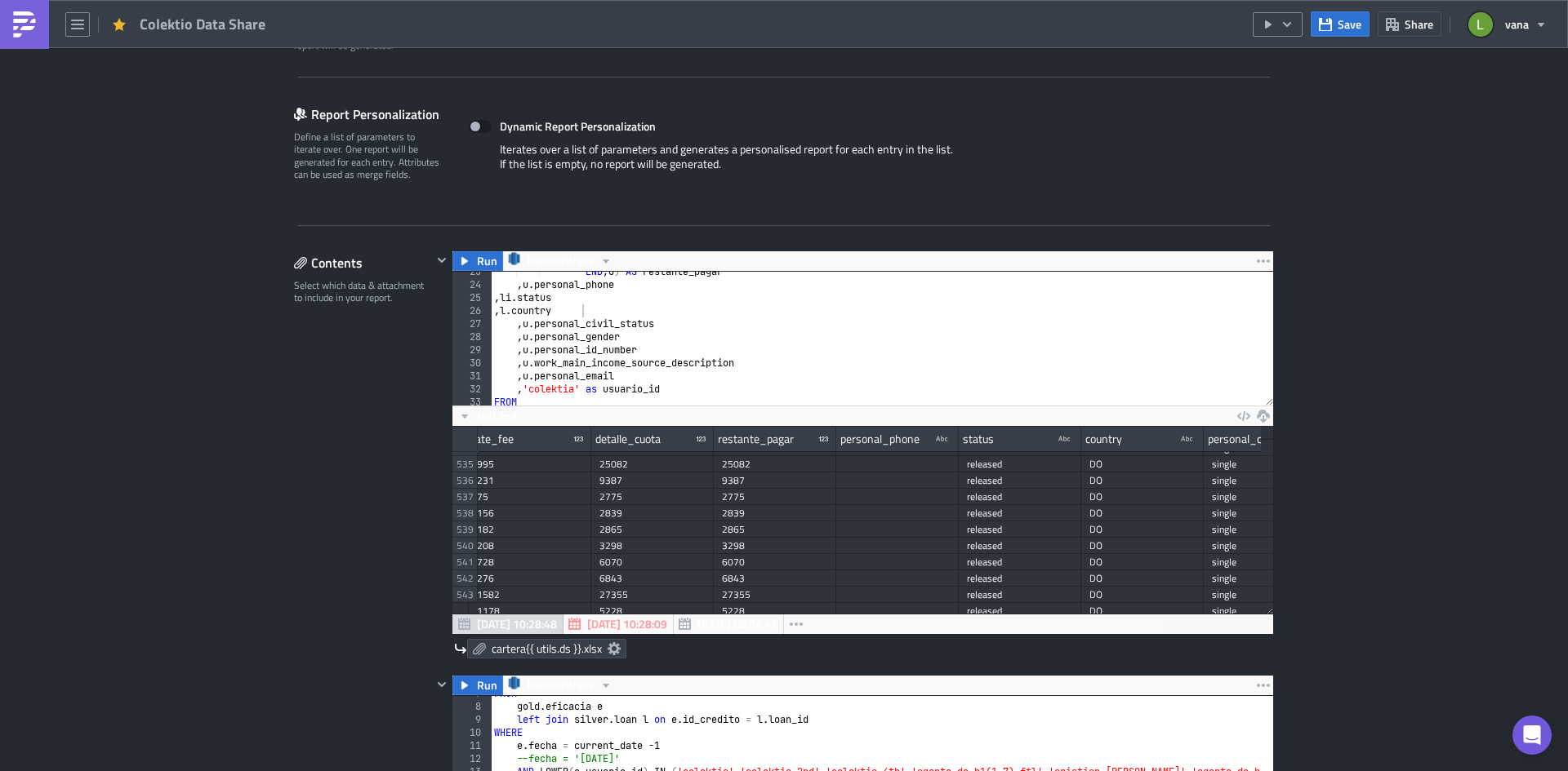
click at [30, 30] on img at bounding box center [25, 25] width 26 height 26
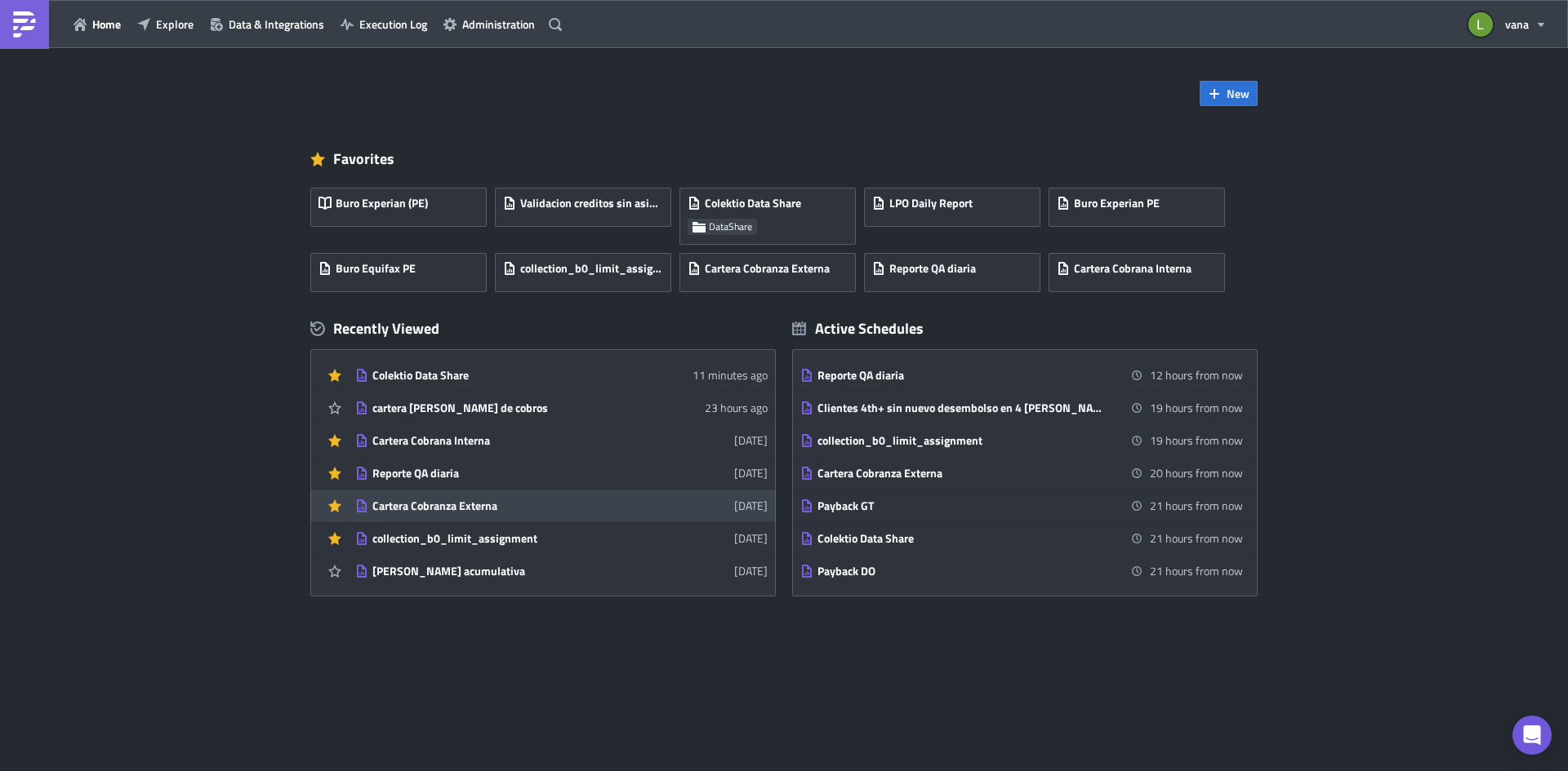
click at [486, 509] on div "Cartera Cobranza Externa" at bounding box center [514, 506] width 285 height 15
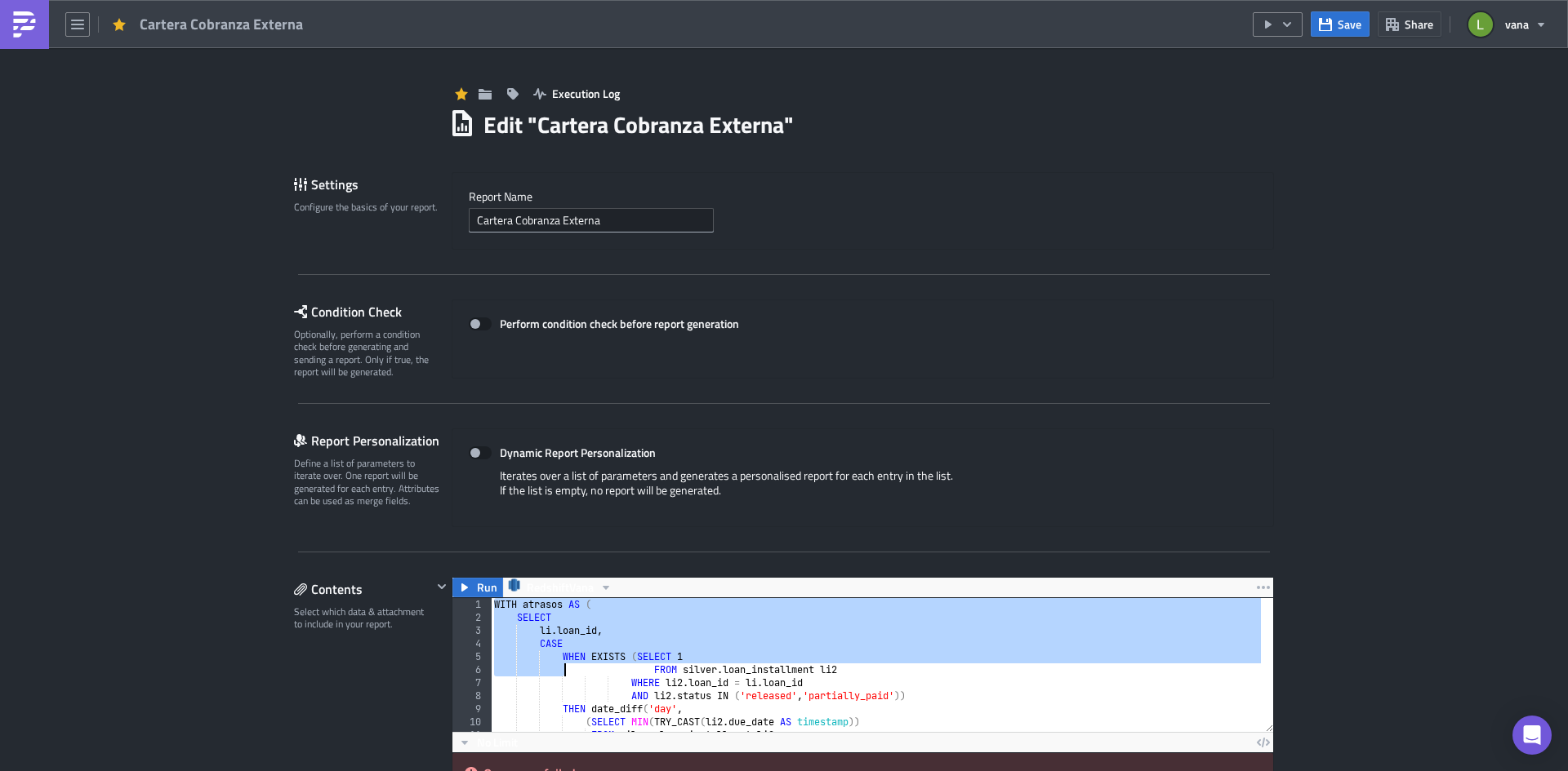
drag, startPoint x: 489, startPoint y: 606, endPoint x: 560, endPoint y: 664, distance: 91.7
click at [560, 664] on div "WITH atrasos AS ( SELECT li . loan_id , CASE WHEN EXISTS ( SELECT 1 FROM silver…" at bounding box center [1261, 672] width 1541 height 148
click at [553, 622] on div "WITH atrasos AS ( SELECT li . loan_id , CASE WHEN EXISTS ( SELECT 1 FROM silver…" at bounding box center [875, 664] width 770 height 134
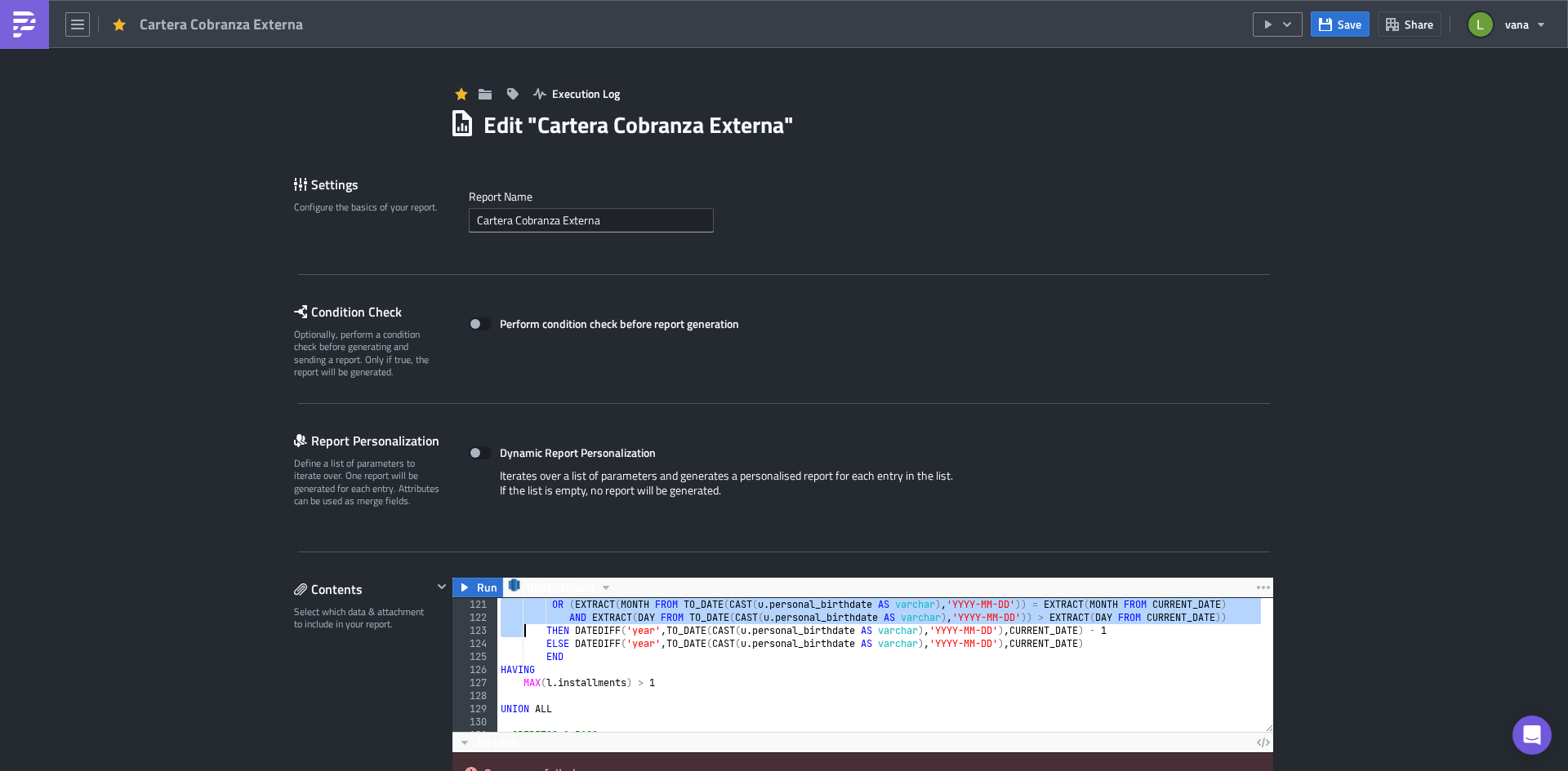
scroll to position [1616, 0]
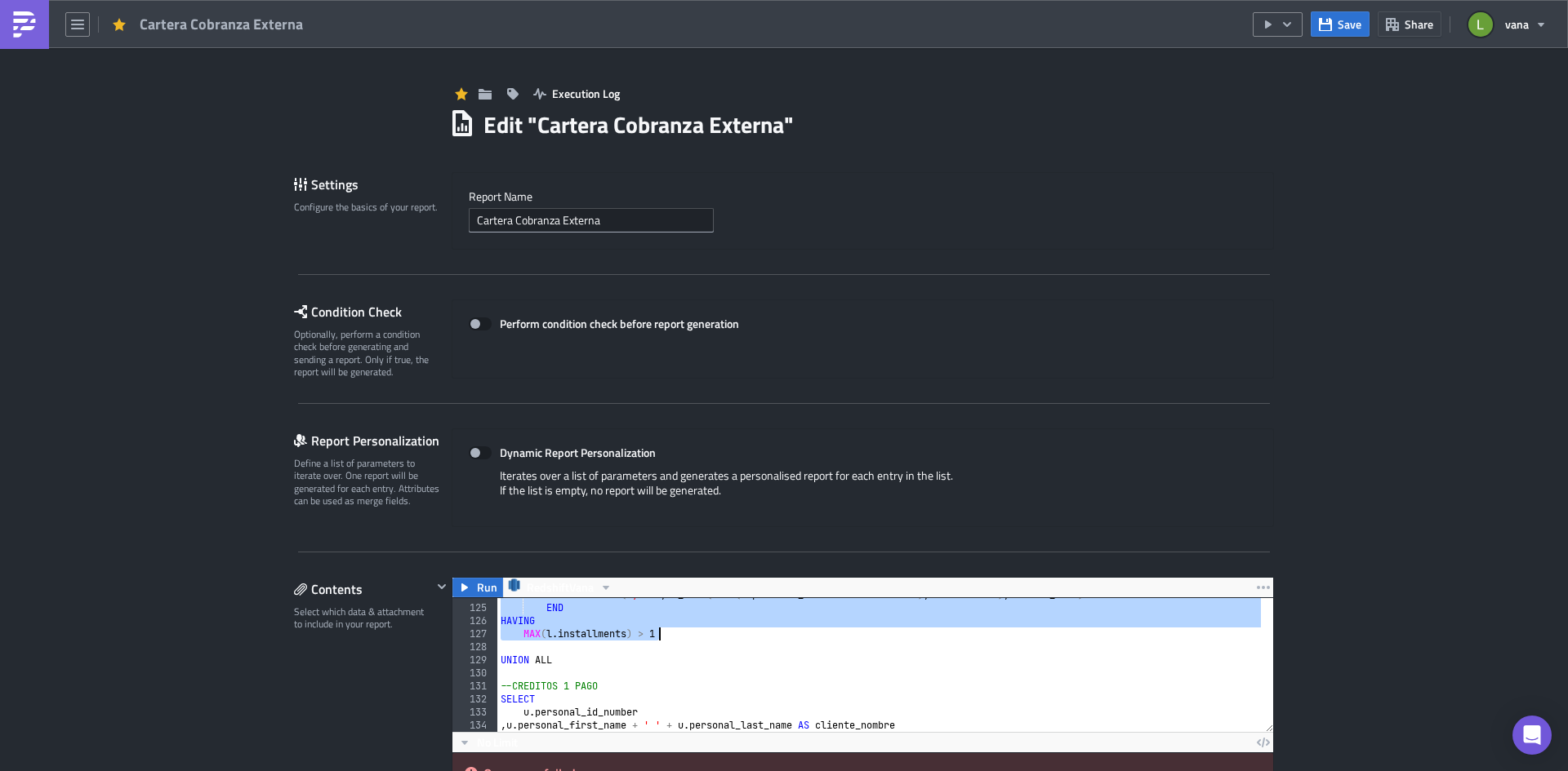
drag, startPoint x: 489, startPoint y: 607, endPoint x: 664, endPoint y: 639, distance: 177.9
click at [664, 639] on div "ELSE DATEDIFF ( 'year' , TO_DATE ( CAST ( u . personal_birthdate AS varchar ) ,…" at bounding box center [1267, 663] width 1541 height 148
type textarea "HAVING MAX(l.installments) > 1"
click at [1362, 20] on button "Save" at bounding box center [1339, 25] width 58 height 26
click at [1105, 201] on label "Report Nam﻿e" at bounding box center [862, 197] width 788 height 15
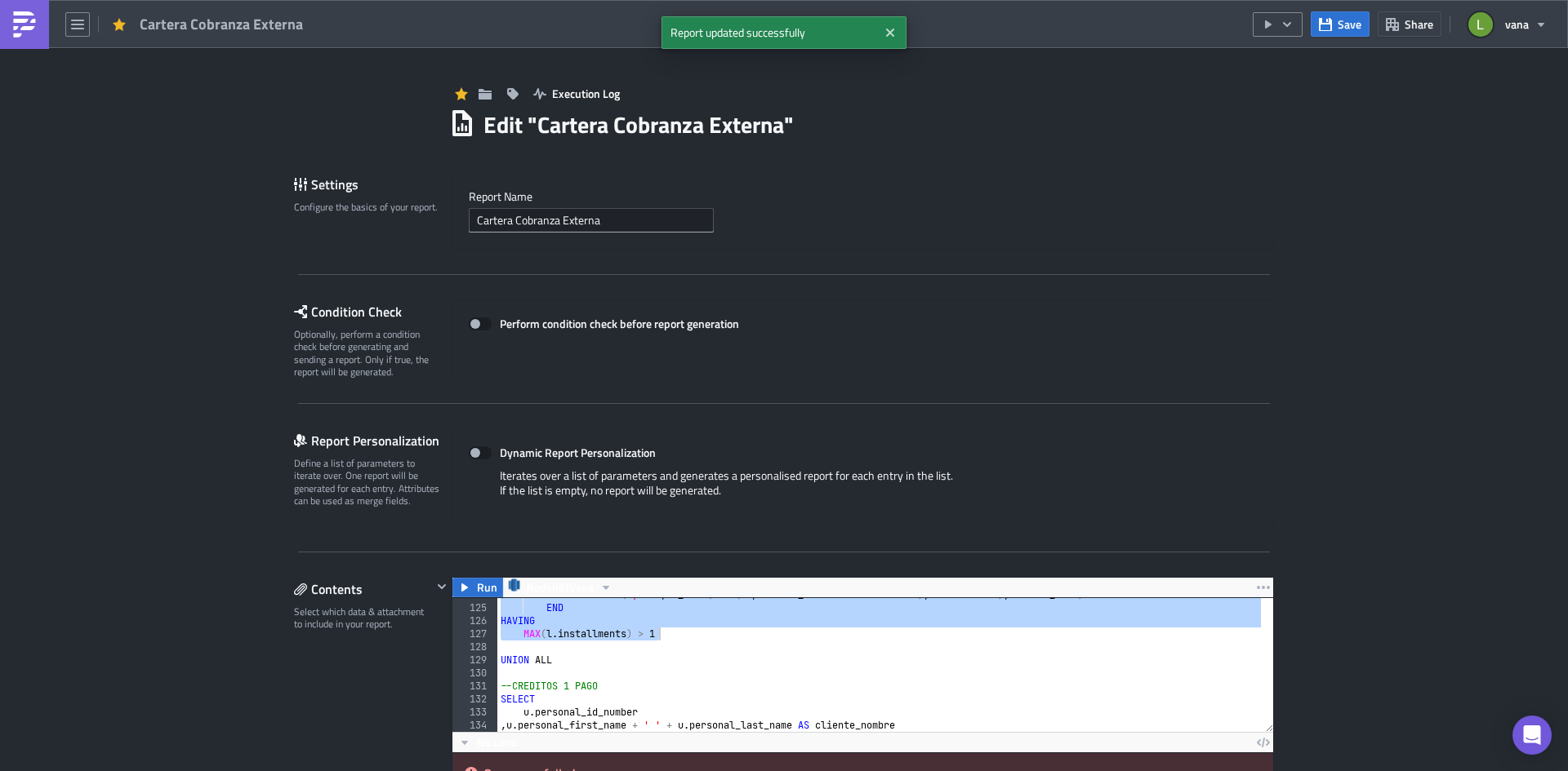
click at [19, 26] on img at bounding box center [25, 25] width 26 height 26
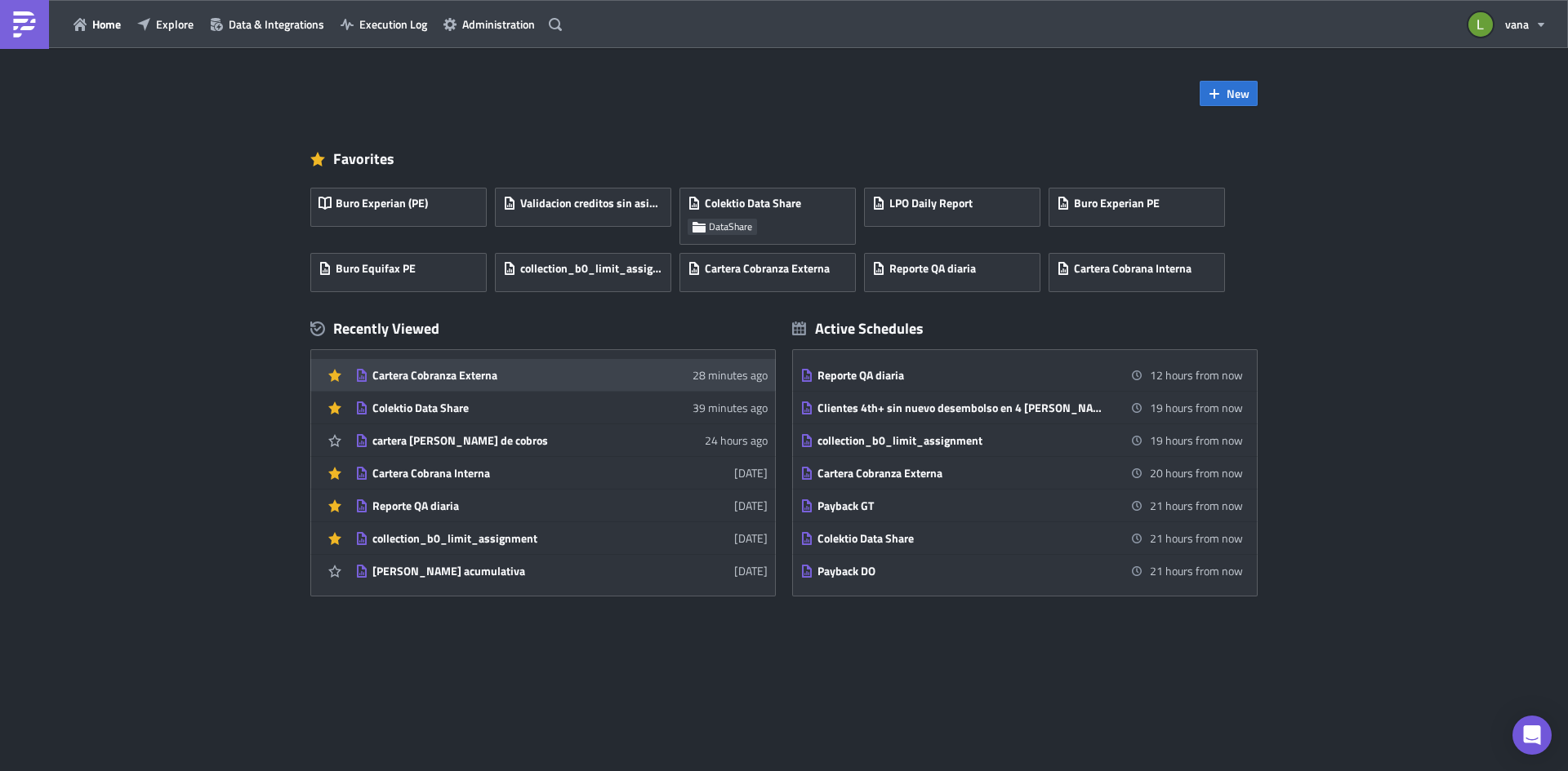
click at [538, 373] on div "Cartera Cobranza Externa" at bounding box center [514, 375] width 285 height 15
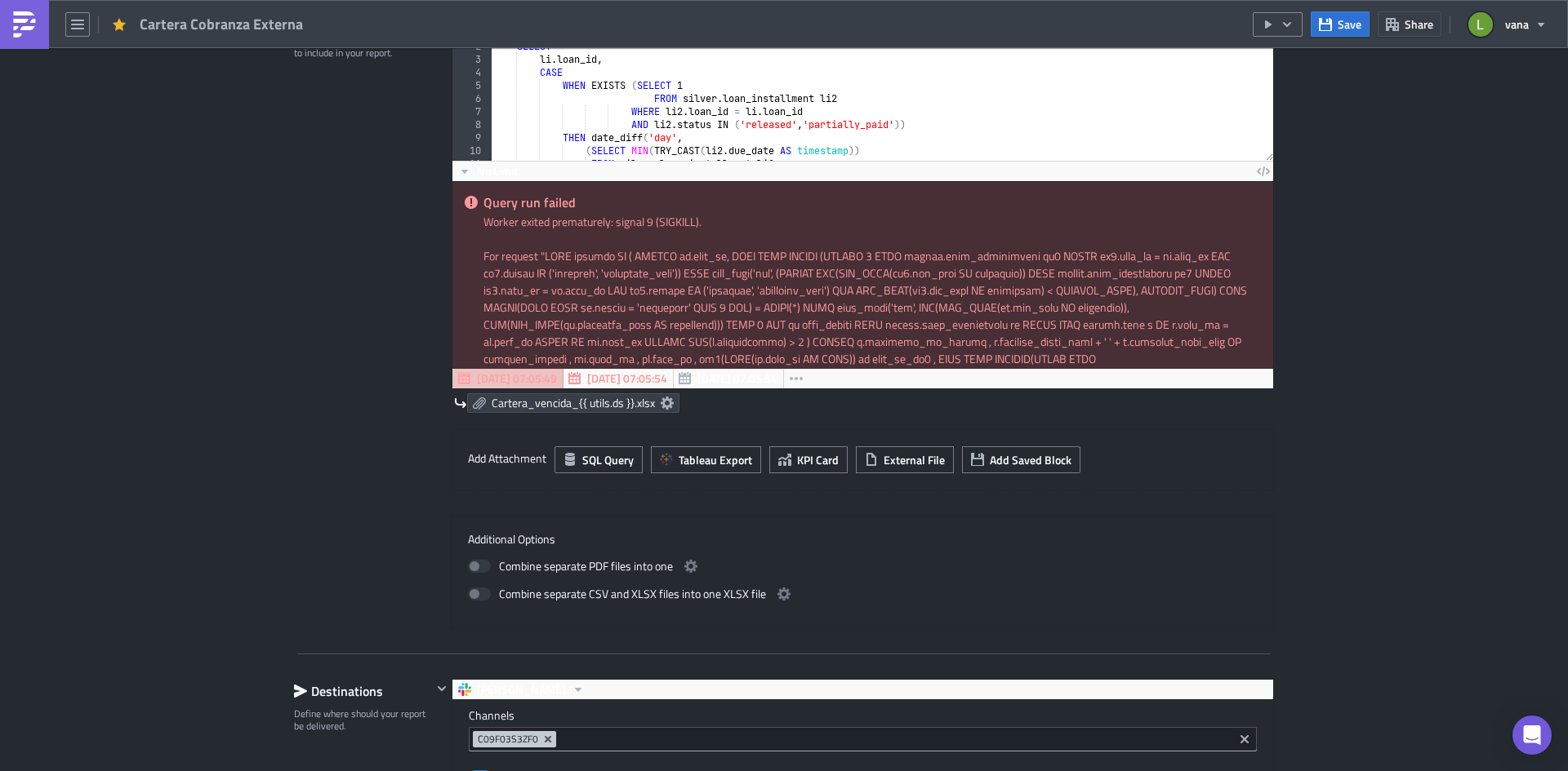
scroll to position [163, 0]
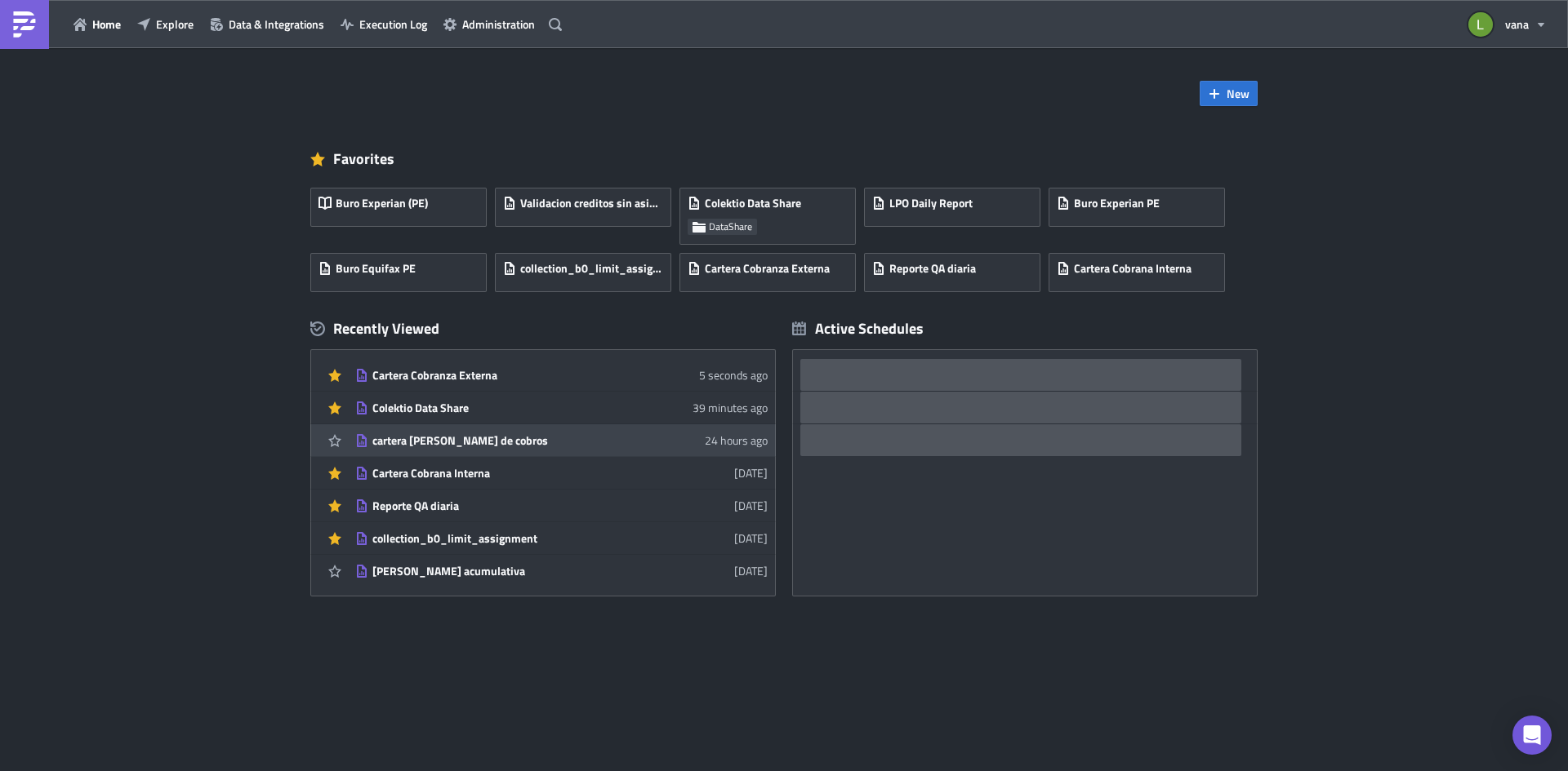
click at [537, 441] on div "cartera [PERSON_NAME] de cobros" at bounding box center [514, 441] width 285 height 15
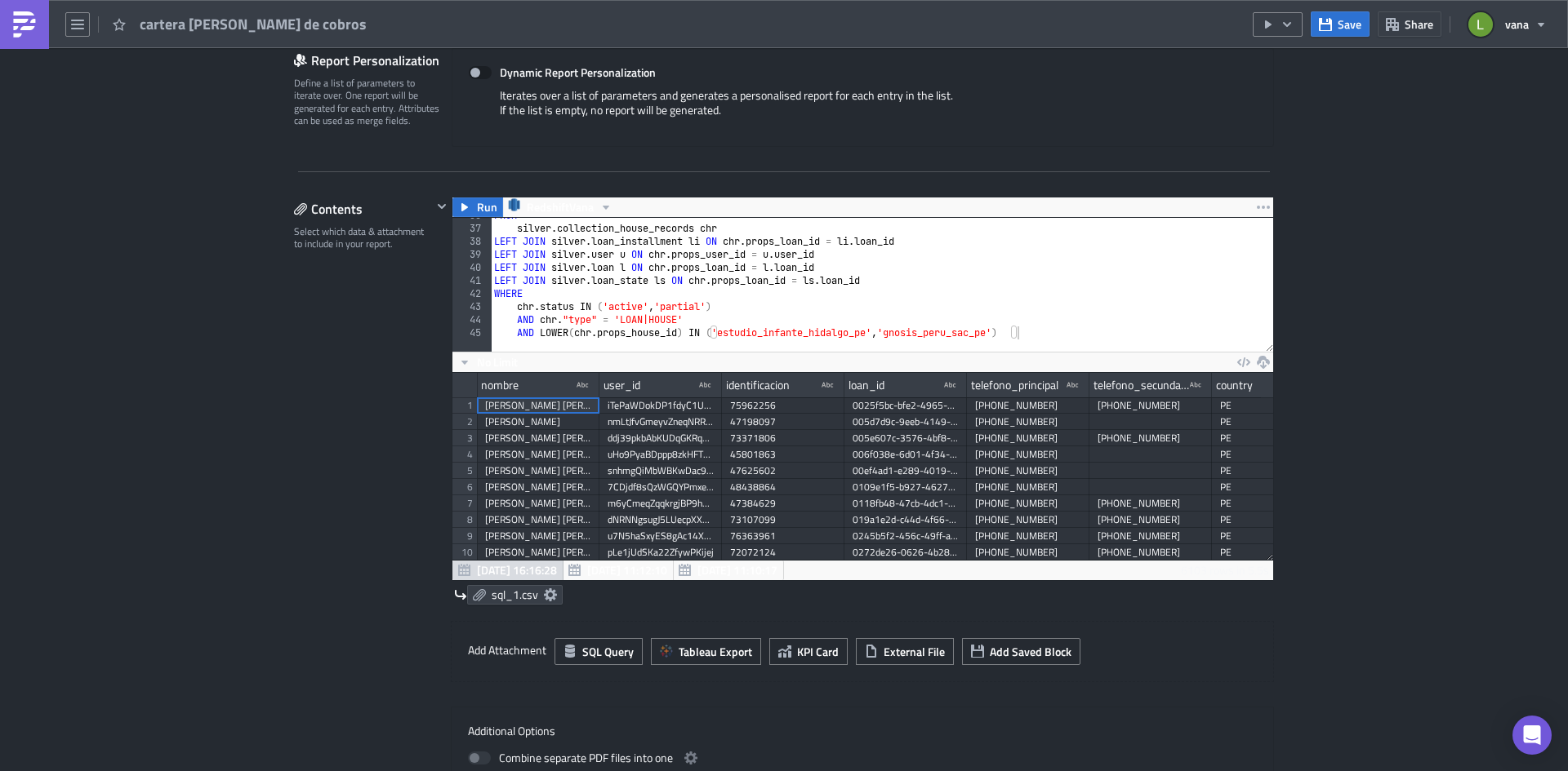
scroll to position [408, 0]
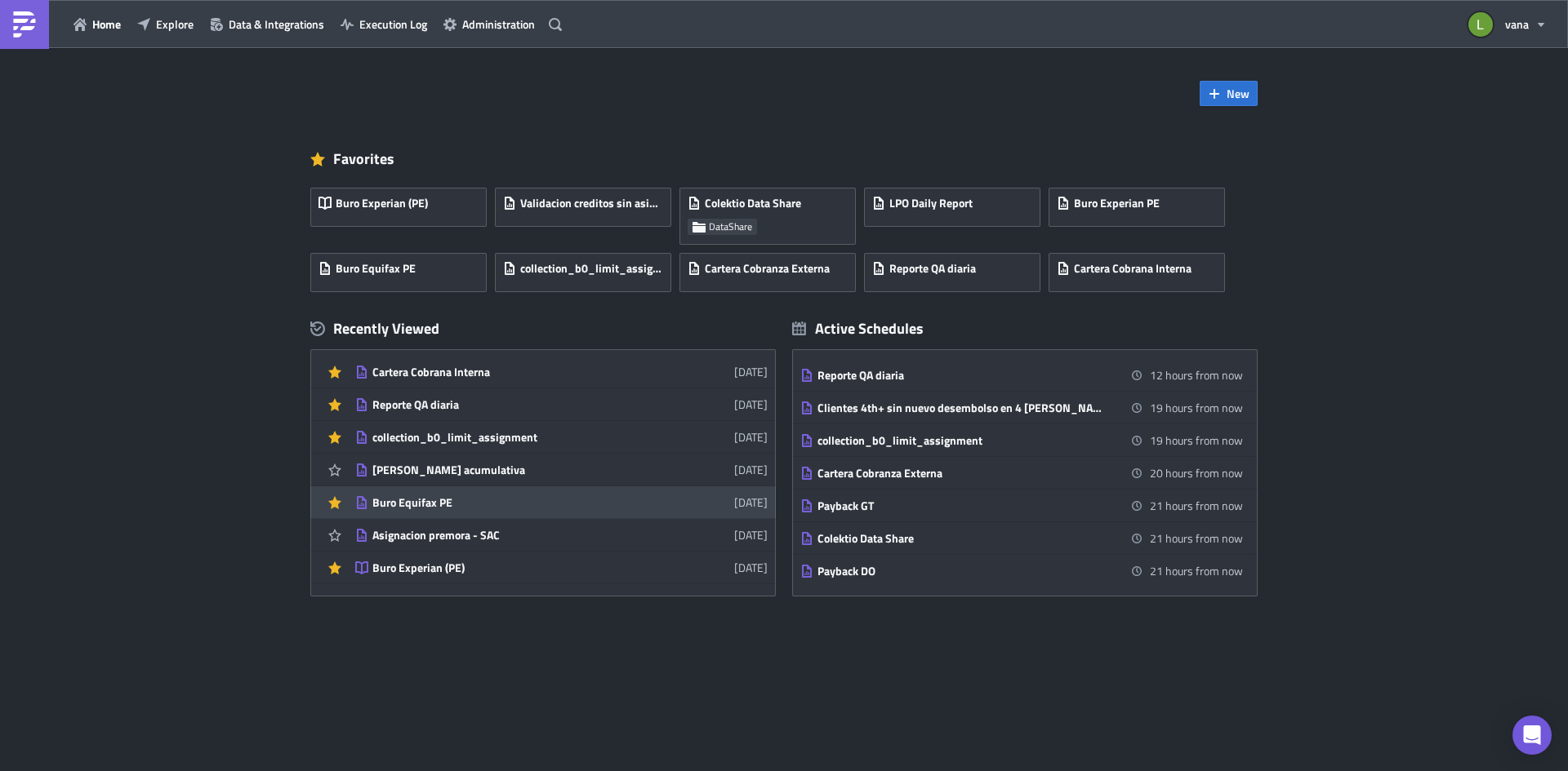
scroll to position [82, 0]
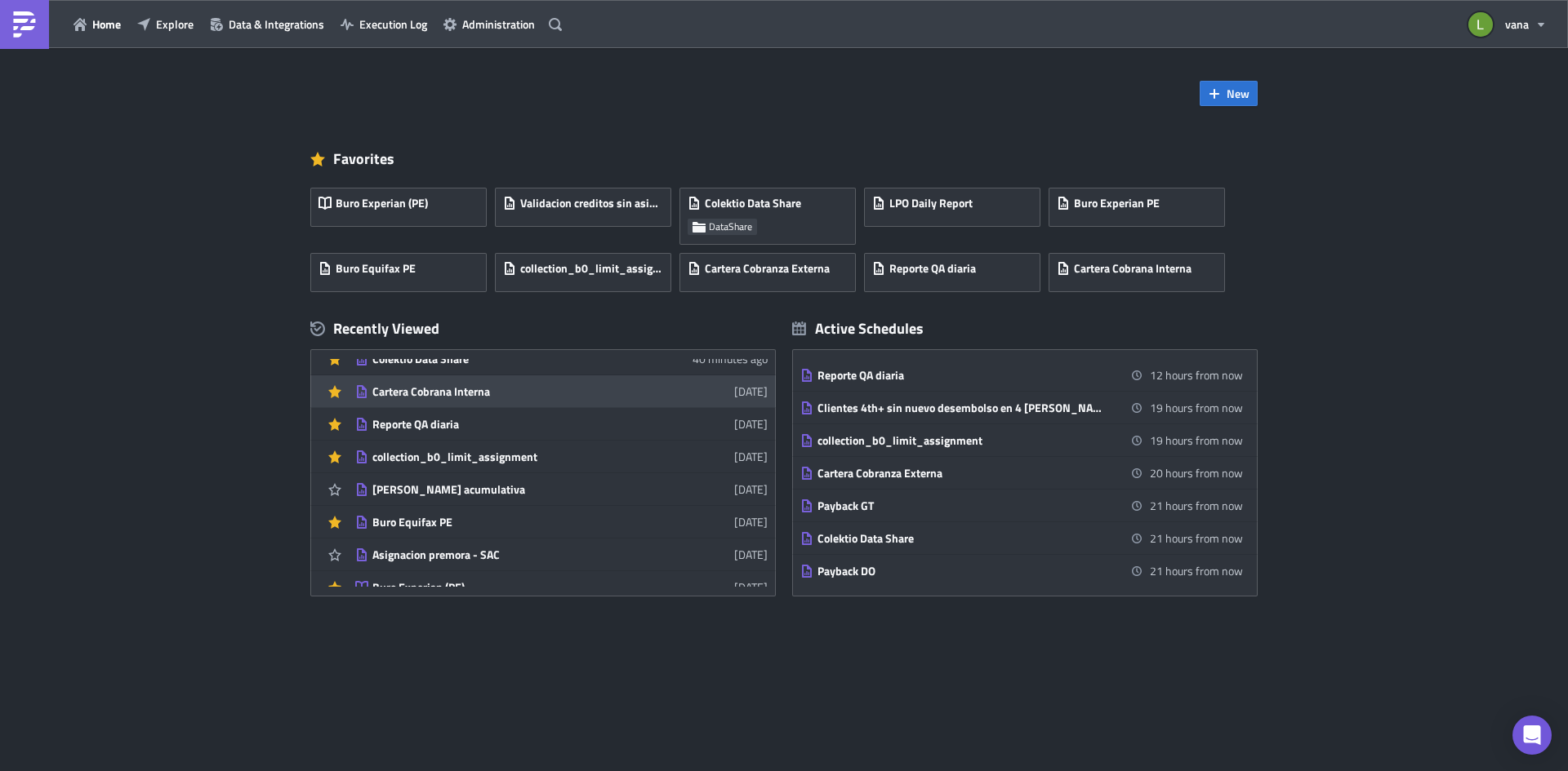
click at [492, 400] on link "Cartera Cobrana Interna [DATE]" at bounding box center [562, 391] width 412 height 32
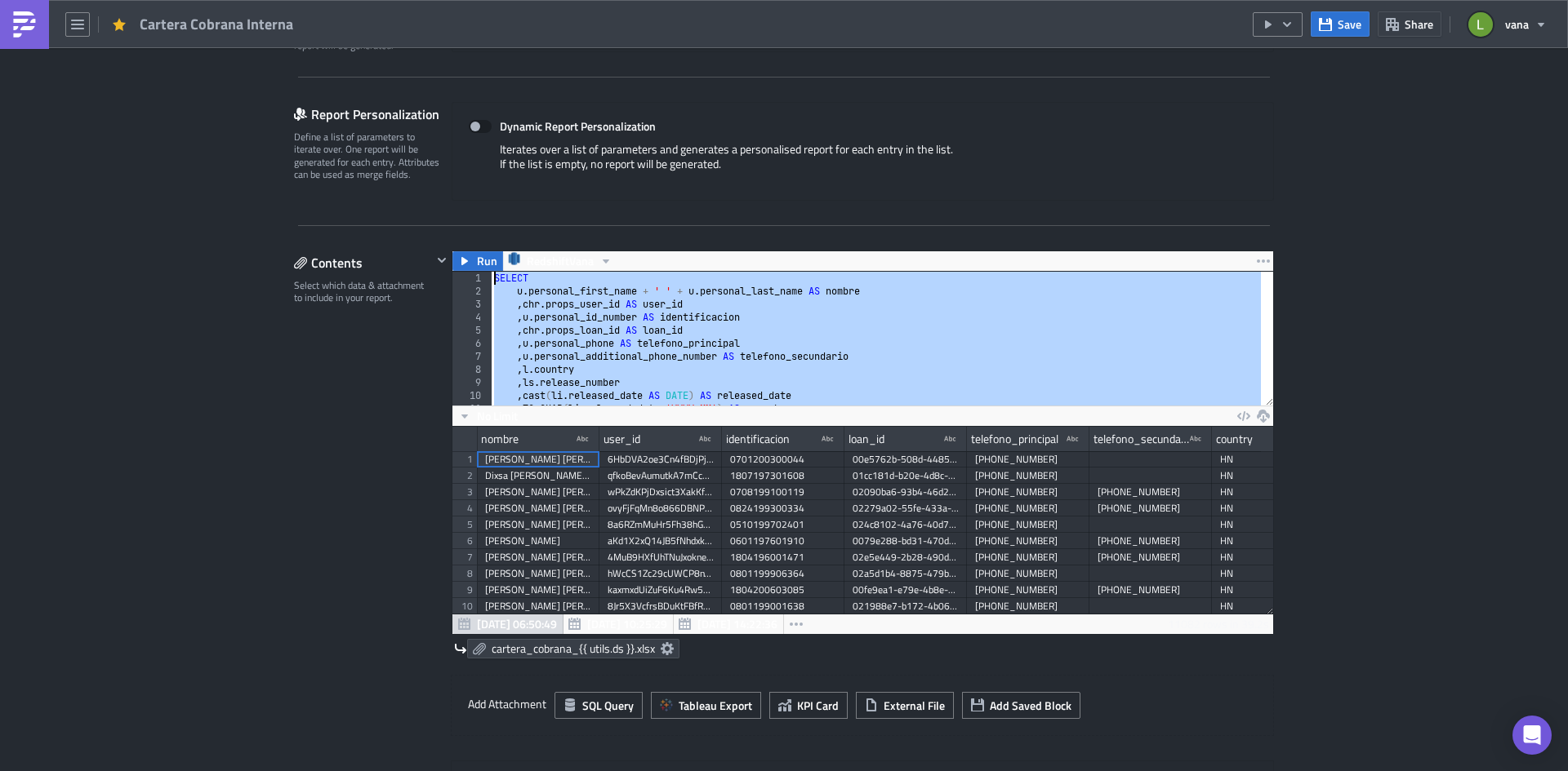
drag, startPoint x: 579, startPoint y: 387, endPoint x: 469, endPoint y: 271, distance: 159.9
click at [469, 272] on div ") 1 2 3 4 5 6 7 8 9 10 11 12 SELECT u . personal_first_name + ' ' + u . persona…" at bounding box center [862, 338] width 820 height 134
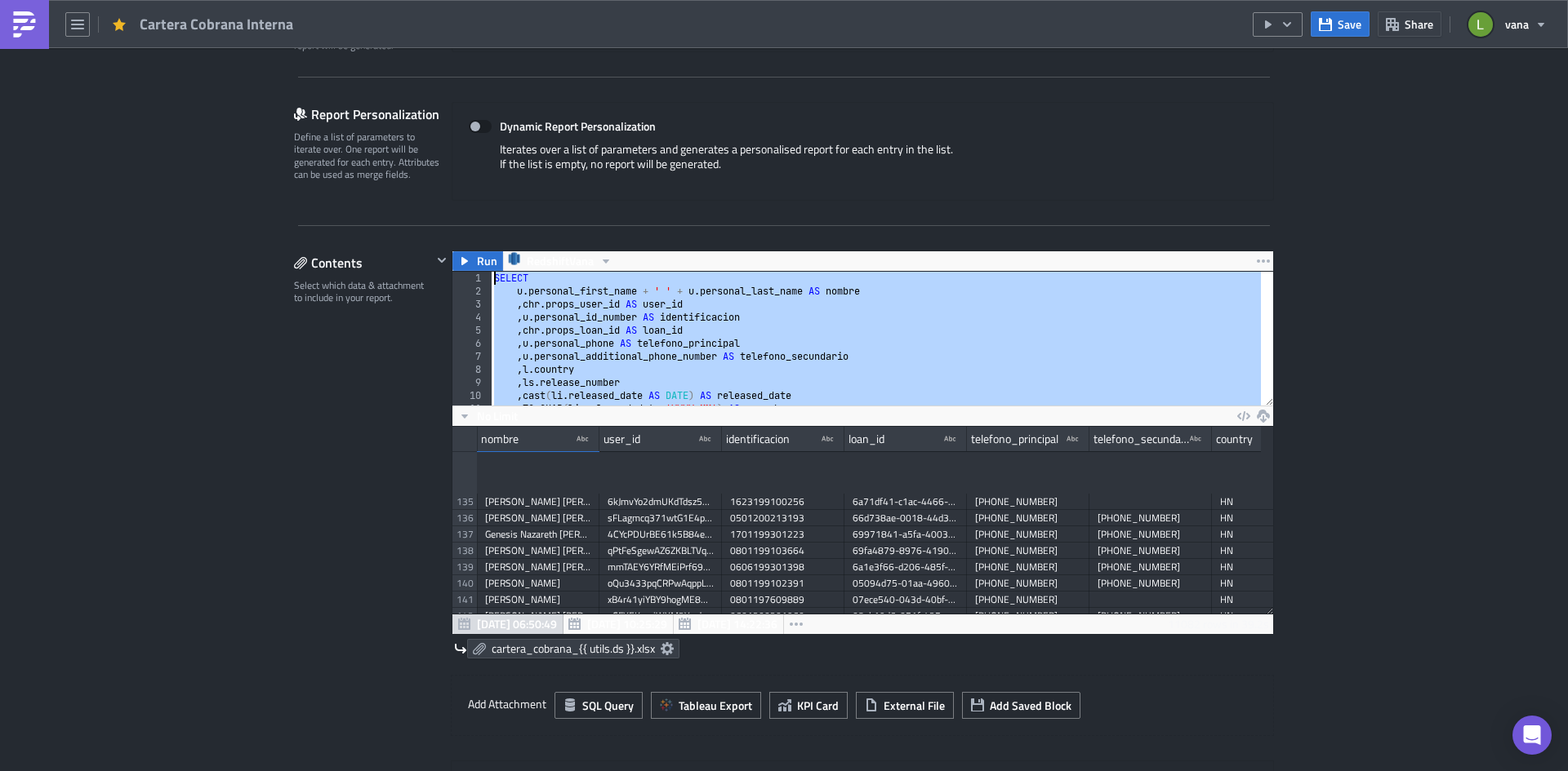
scroll to position [2948, 0]
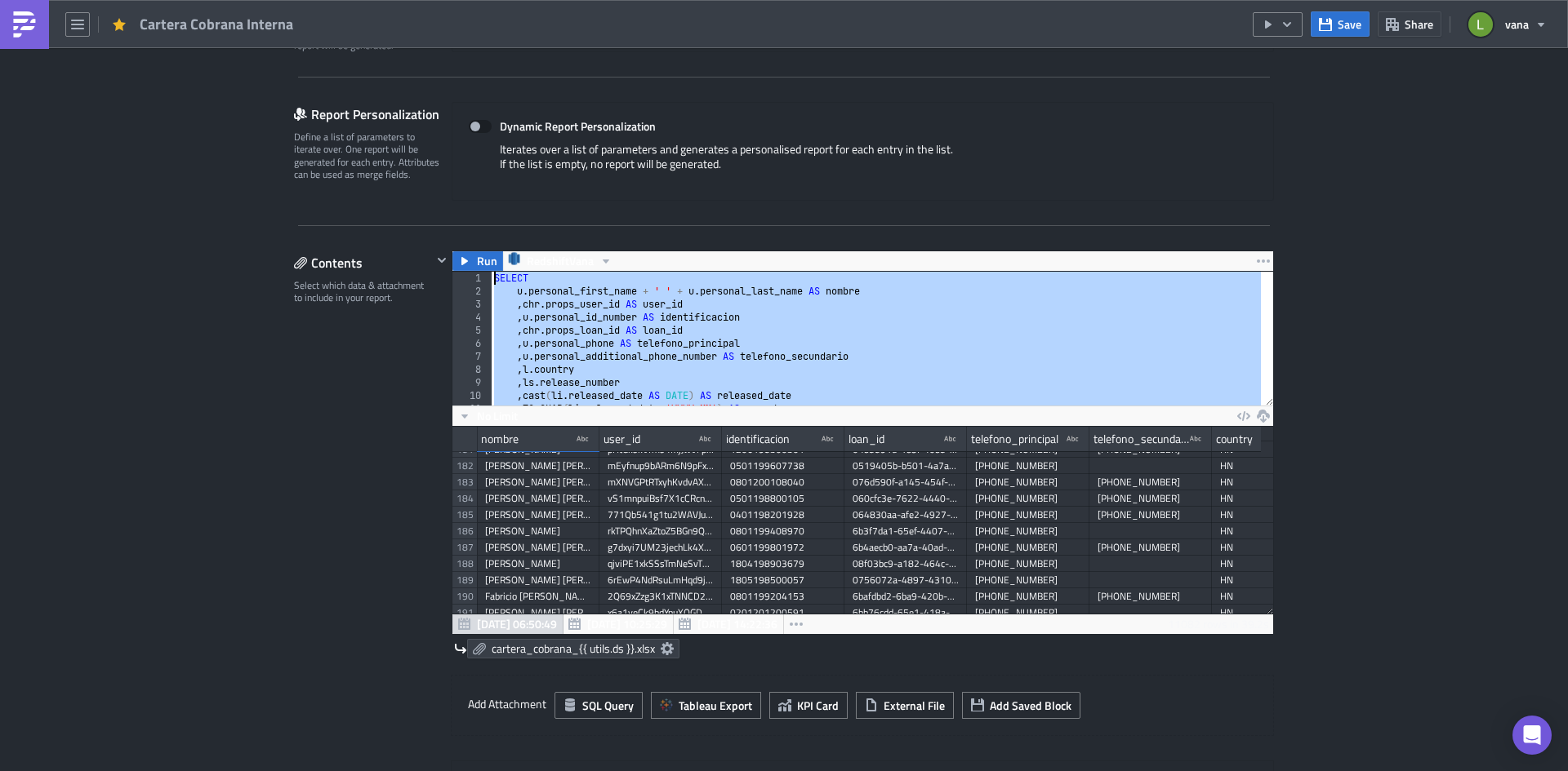
click at [1404, 270] on div "Execution Log Edit " Cartera Cobrana Interna " Settings Configure the basics of…" at bounding box center [784, 754] width 1568 height 2064
click at [1131, 324] on div "SELECT u . personal_first_name + ' ' + u . personal_last_name AS nombre , chr .…" at bounding box center [875, 338] width 770 height 134
type textarea ", chr.props_loan_id AS loan_id"
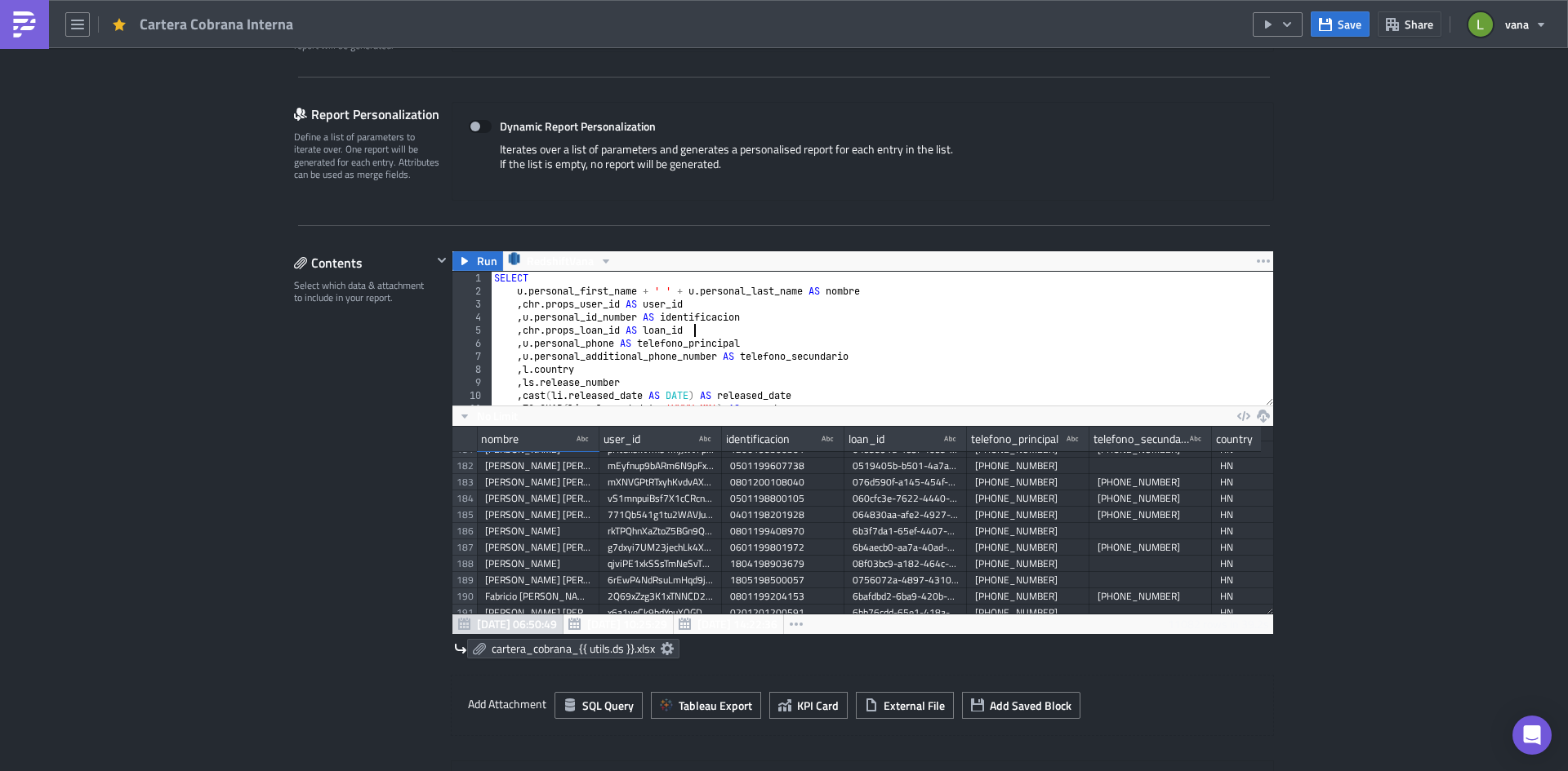
scroll to position [0, 0]
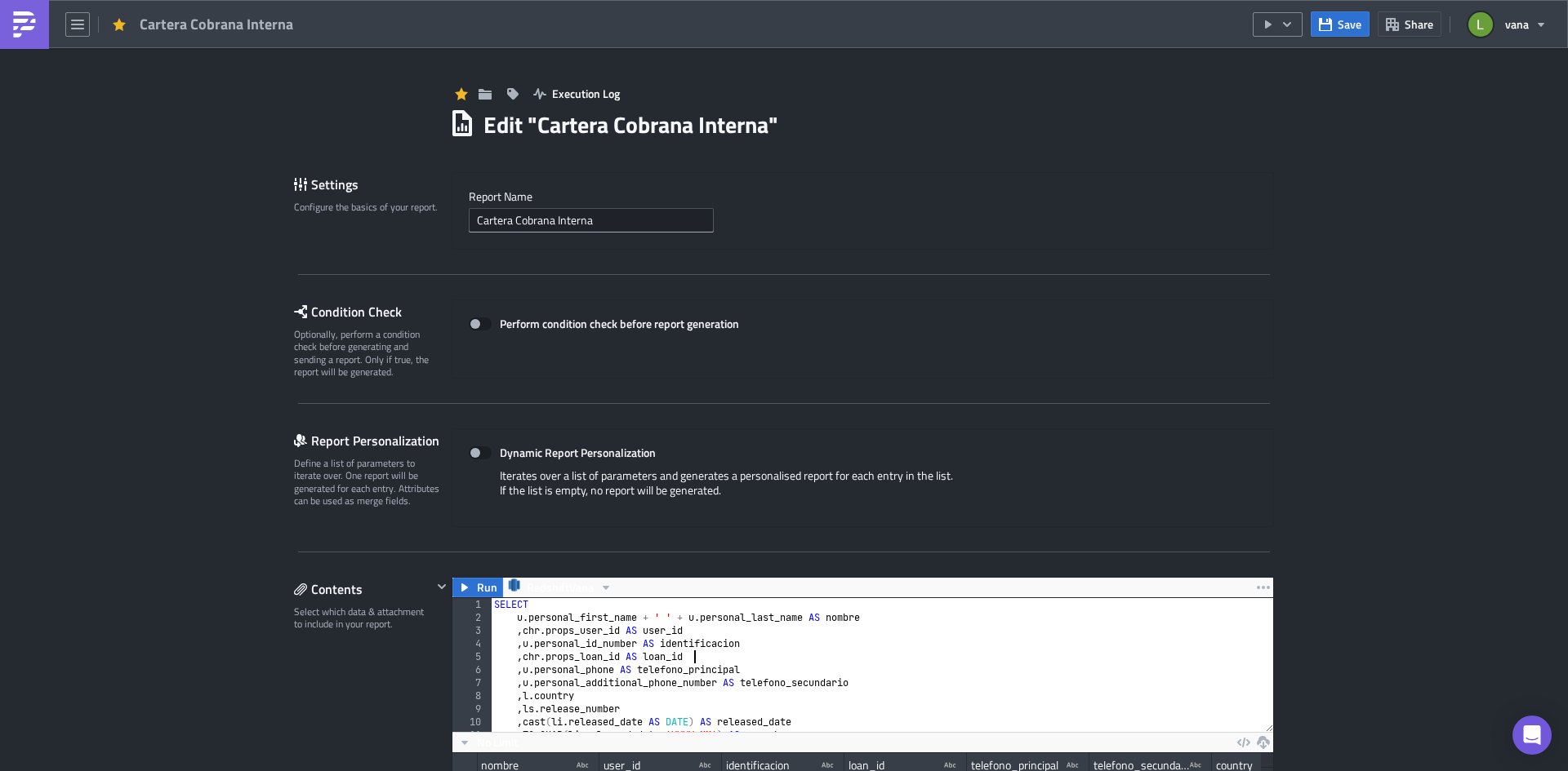
click at [1185, 346] on div "Perform condition check before report generation" at bounding box center [862, 339] width 822 height 79
click at [8, 20] on link at bounding box center [25, 25] width 49 height 49
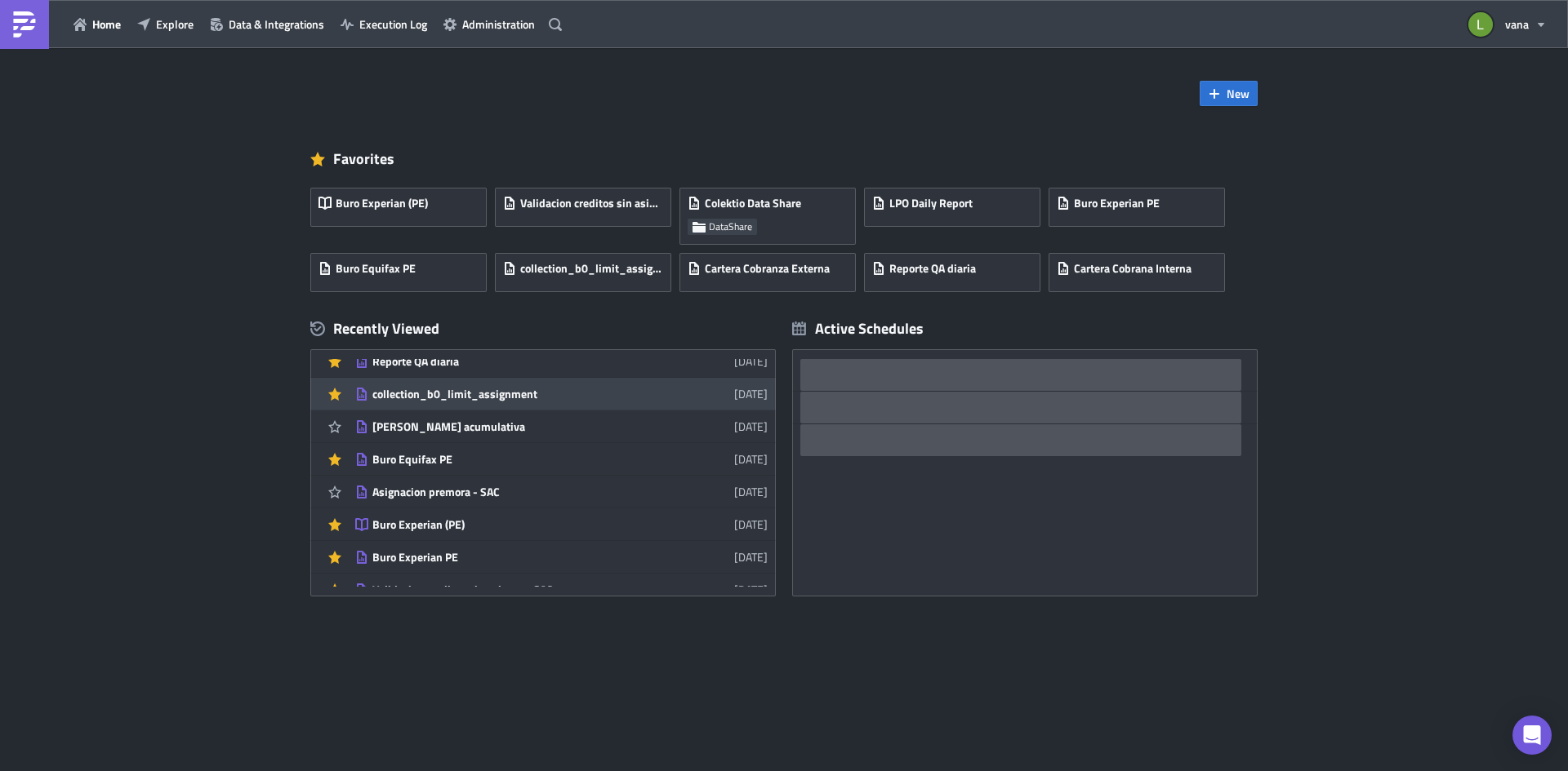
scroll to position [163, 0]
